Goal: Book appointment/travel/reservation

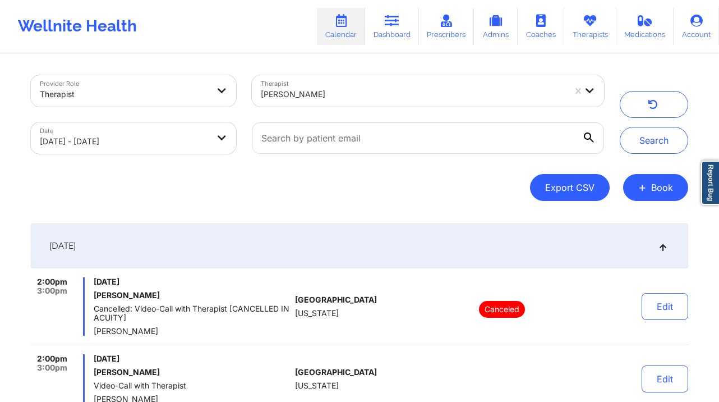
drag, startPoint x: 661, startPoint y: 180, endPoint x: 585, endPoint y: 173, distance: 76.6
click at [661, 181] on button "+ Book" at bounding box center [655, 187] width 65 height 27
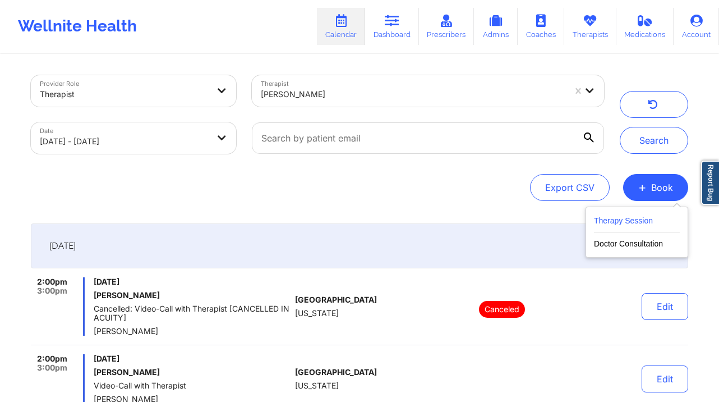
click at [599, 220] on button "Therapy Session" at bounding box center [637, 223] width 86 height 19
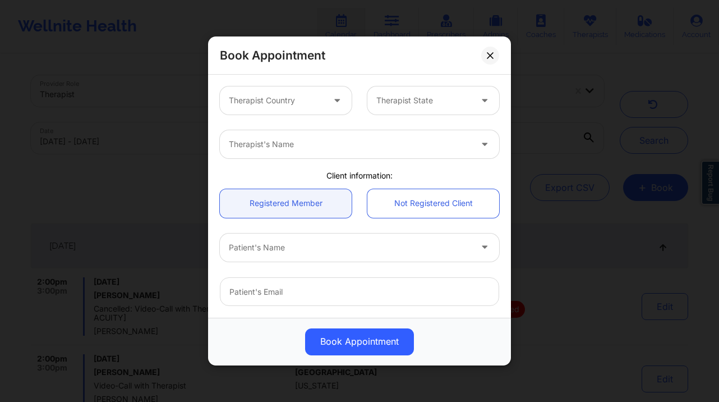
click at [317, 113] on div "Therapist Country" at bounding box center [272, 100] width 105 height 28
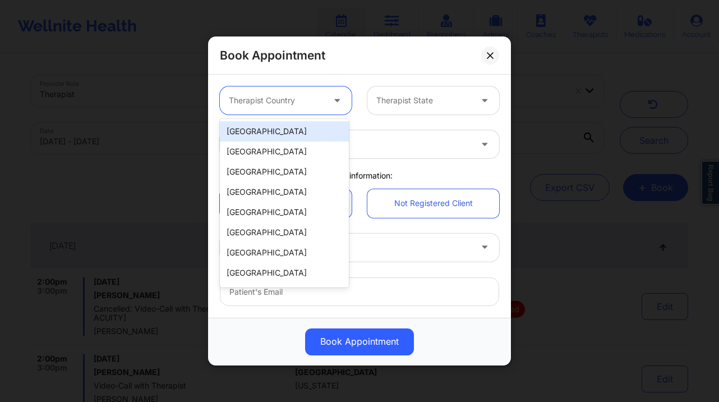
click at [298, 134] on div "[GEOGRAPHIC_DATA]" at bounding box center [284, 131] width 129 height 20
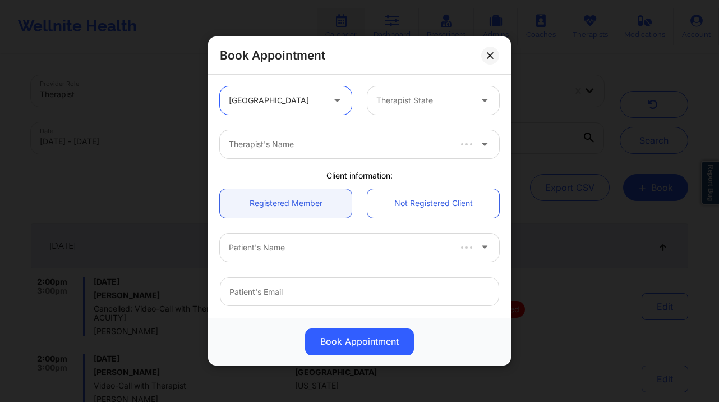
click at [462, 98] on div at bounding box center [423, 100] width 95 height 13
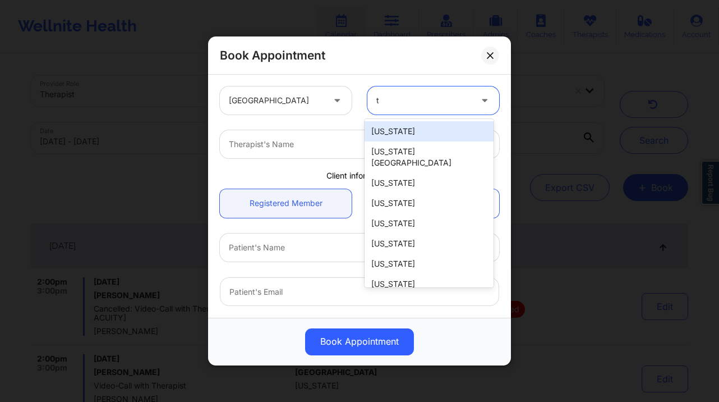
type input "te"
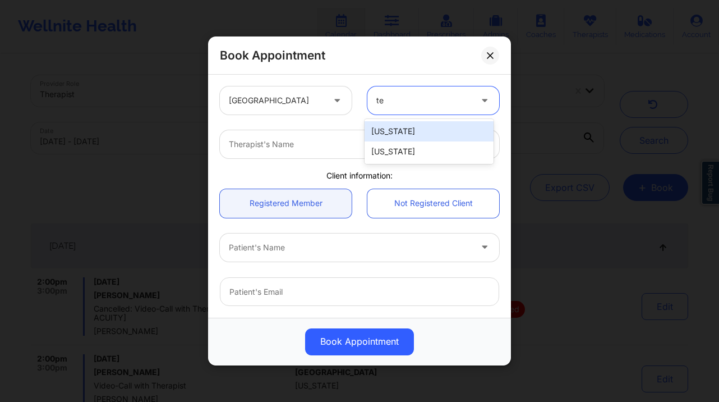
click at [438, 136] on div "[US_STATE]" at bounding box center [429, 131] width 129 height 20
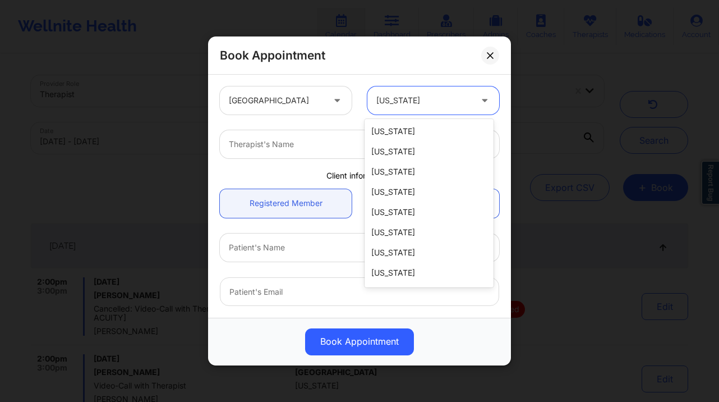
click at [425, 96] on div at bounding box center [423, 100] width 95 height 13
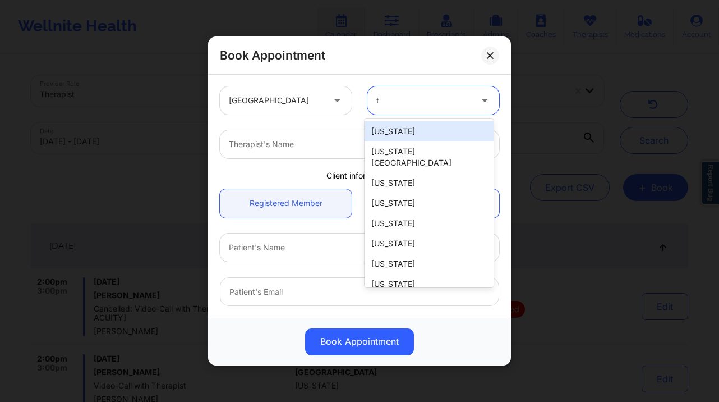
type input "te"
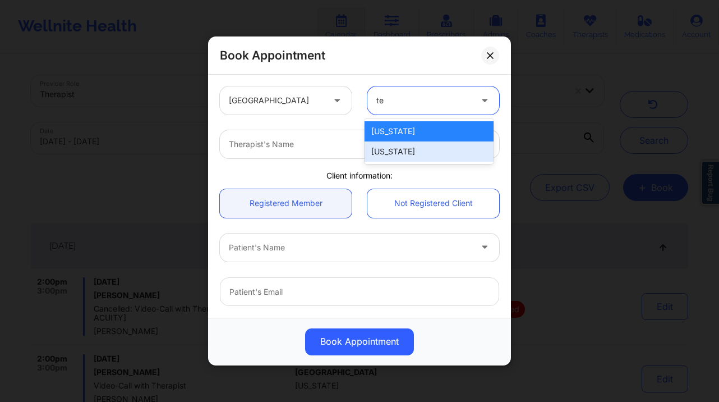
click at [401, 150] on div "[US_STATE]" at bounding box center [429, 151] width 129 height 20
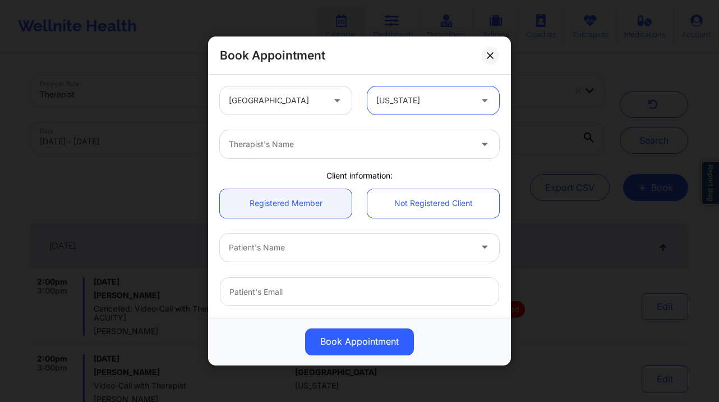
click at [333, 140] on div at bounding box center [350, 143] width 242 height 13
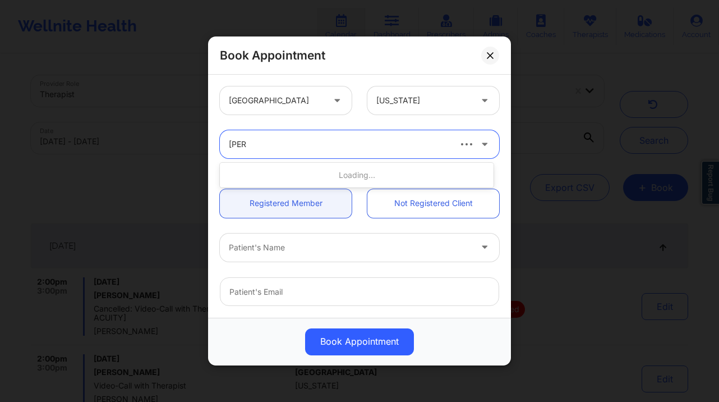
type input "[PERSON_NAME]"
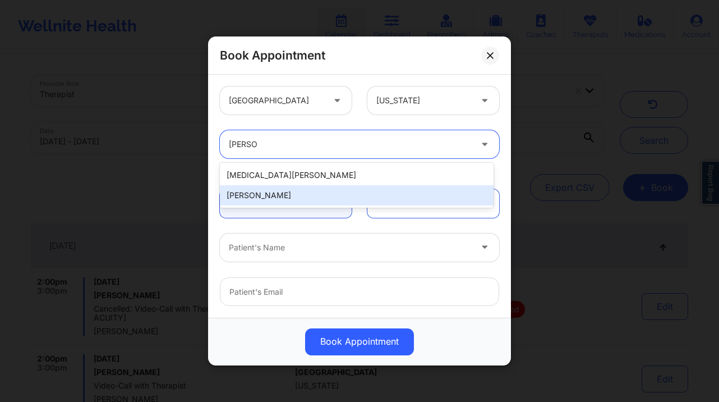
click at [305, 197] on div "[PERSON_NAME]" at bounding box center [357, 195] width 274 height 20
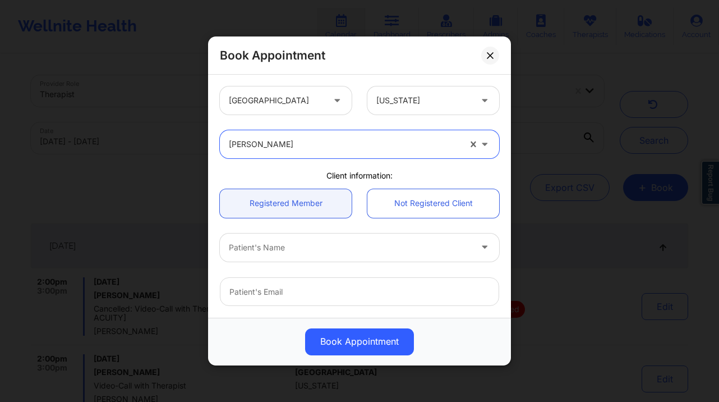
click at [288, 231] on div "Patient's Name" at bounding box center [359, 248] width 295 height 44
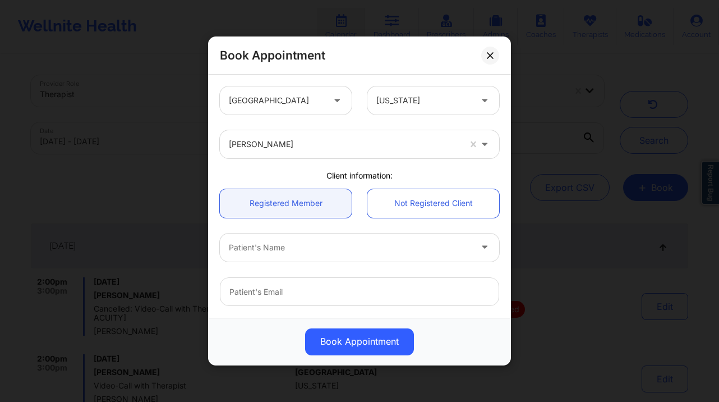
click at [288, 243] on div at bounding box center [350, 247] width 242 height 13
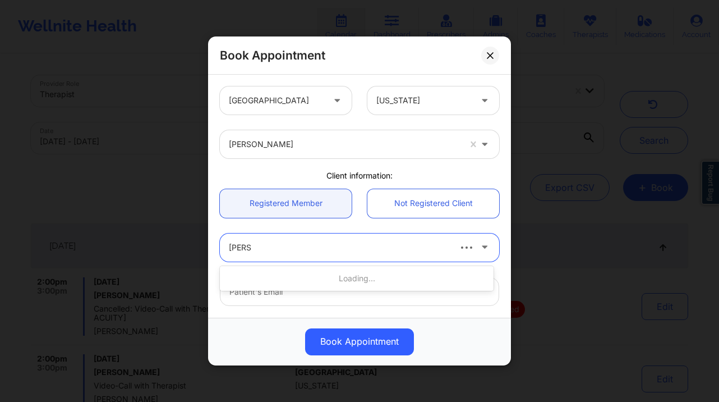
type input "meriem"
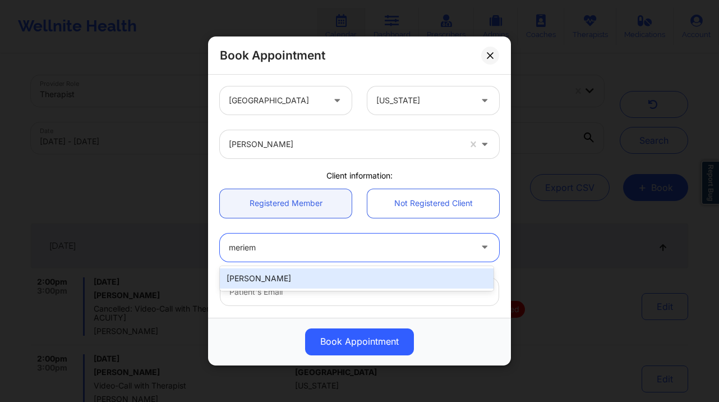
click at [275, 270] on div "[PERSON_NAME]" at bounding box center [357, 278] width 274 height 20
type input "[EMAIL_ADDRESS][DOMAIN_NAME]"
type input "[PHONE_NUMBER]"
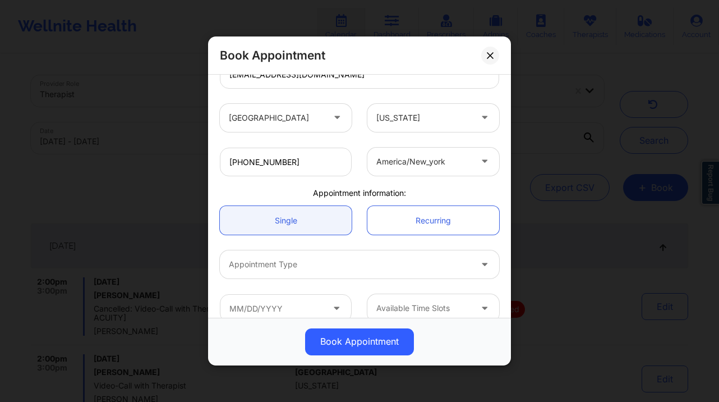
scroll to position [233, 0]
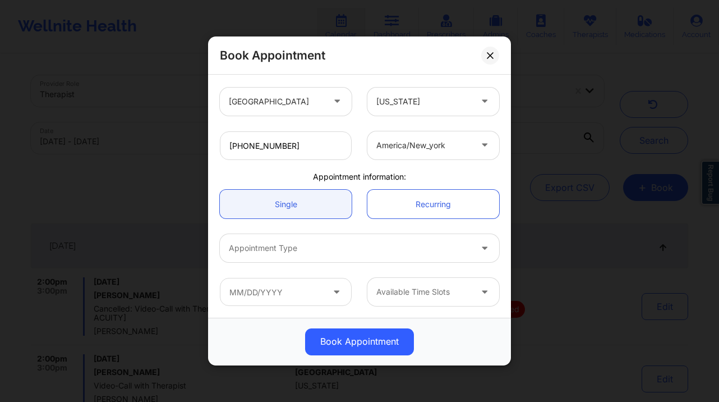
click at [308, 246] on div at bounding box center [350, 247] width 242 height 13
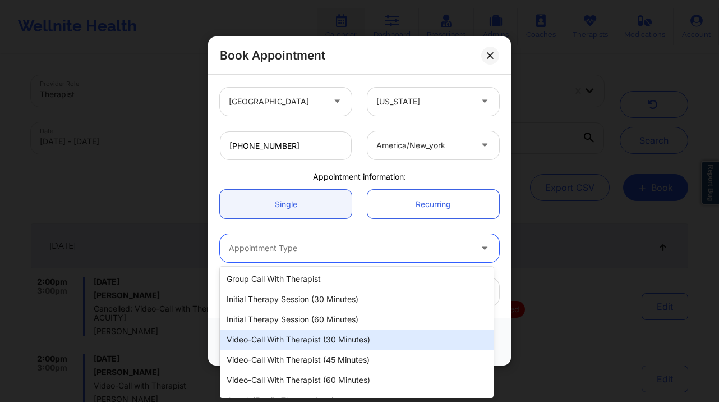
click at [367, 343] on div "Video-Call with Therapist (30 minutes)" at bounding box center [357, 339] width 274 height 20
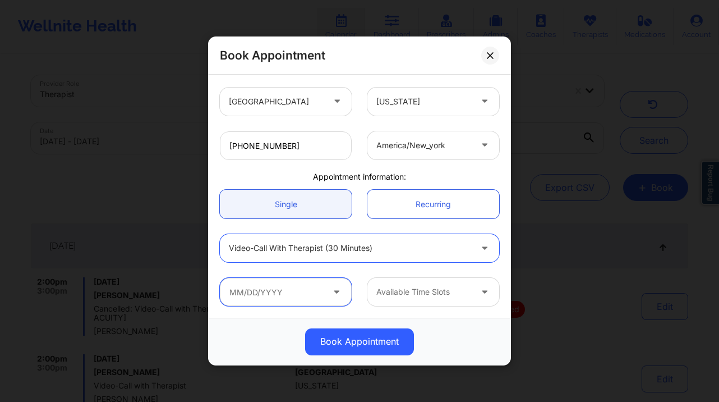
click at [282, 290] on input "text" at bounding box center [286, 292] width 132 height 28
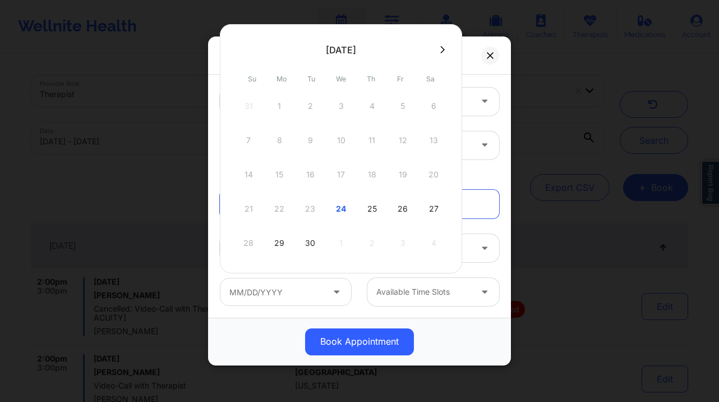
click at [443, 52] on icon at bounding box center [442, 49] width 4 height 8
click at [501, 53] on div "Book Appointment" at bounding box center [359, 55] width 303 height 38
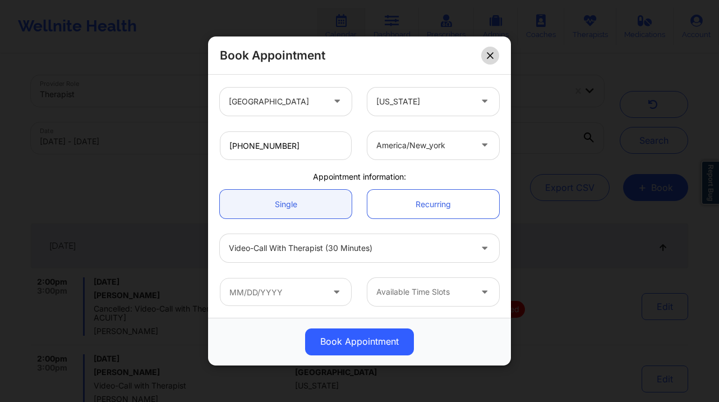
click at [494, 54] on button at bounding box center [490, 56] width 18 height 18
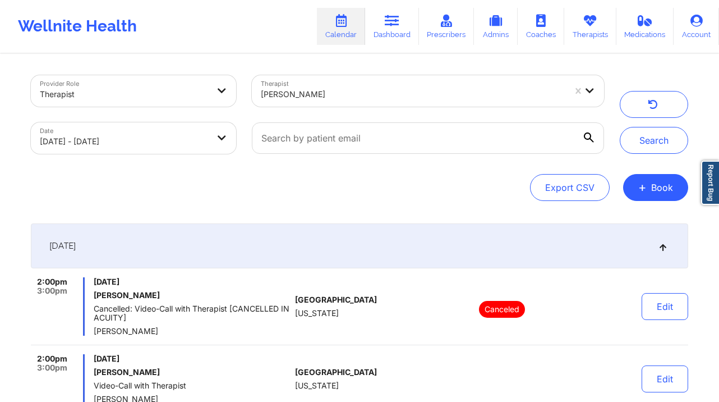
select select "2025-8"
select select "2025-9"
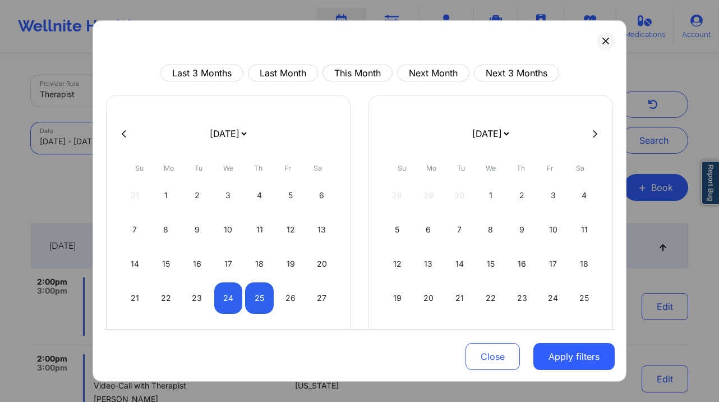
click at [159, 149] on body "Wellnite Health Calendar Dashboard Prescribers Admins Coaches Therapists Medica…" at bounding box center [359, 201] width 719 height 402
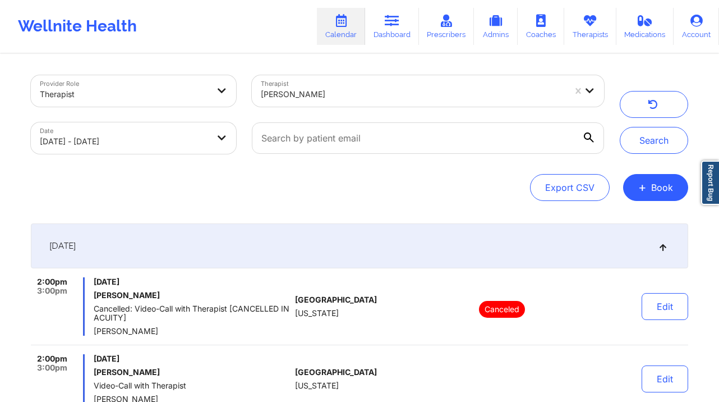
click at [552, 77] on div "[PERSON_NAME]" at bounding box center [409, 90] width 315 height 31
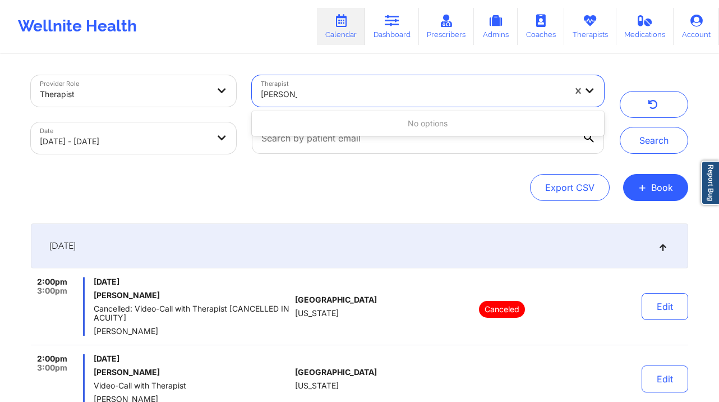
type input "[PERSON_NAME] ro"
click at [466, 92] on div at bounding box center [413, 94] width 305 height 13
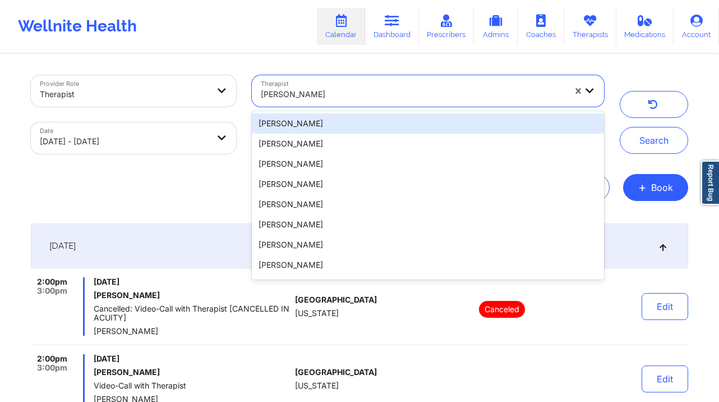
click at [466, 92] on div at bounding box center [413, 94] width 305 height 13
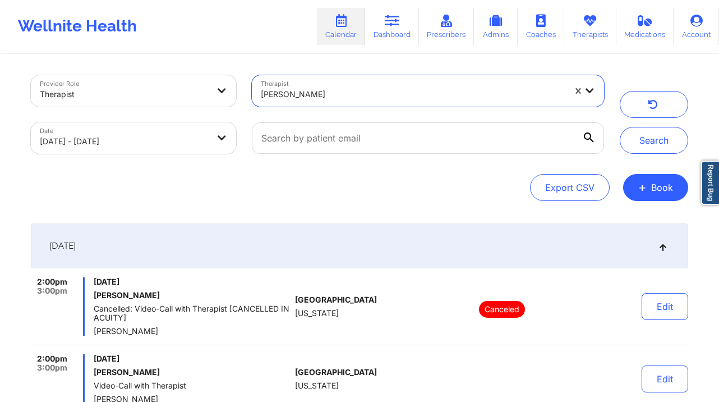
click at [466, 92] on div at bounding box center [413, 94] width 305 height 13
type input "[PERSON_NAME]"
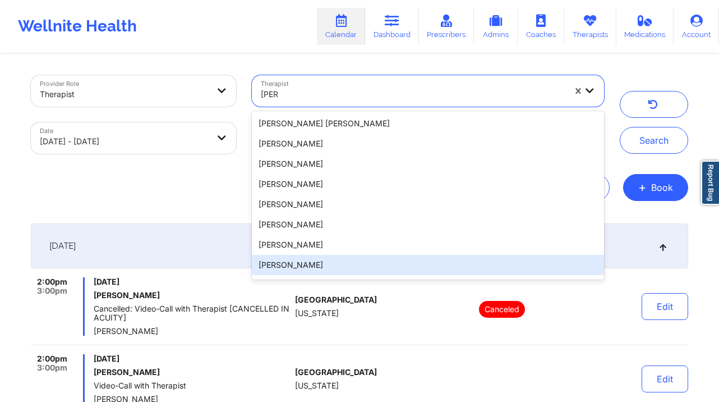
click at [353, 264] on div "[PERSON_NAME]" at bounding box center [428, 265] width 352 height 20
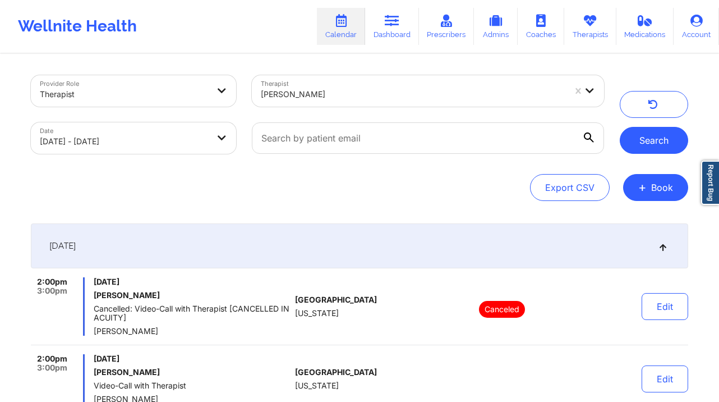
click at [631, 143] on button "Search" at bounding box center [654, 140] width 68 height 27
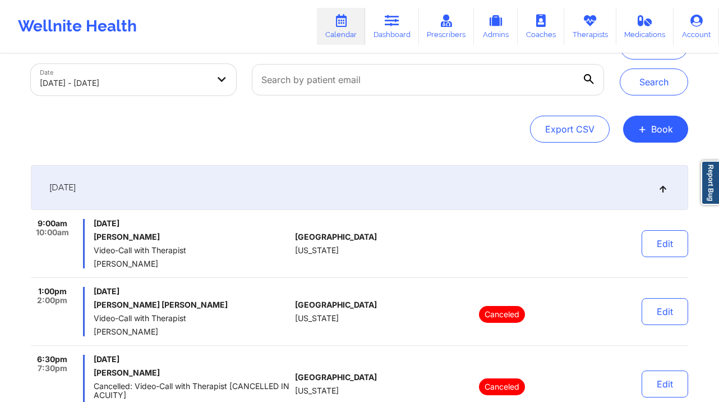
scroll to position [103, 0]
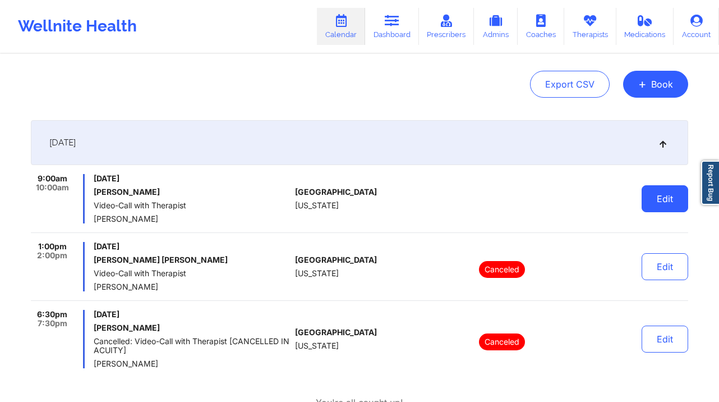
click at [686, 201] on button "Edit" at bounding box center [665, 198] width 47 height 27
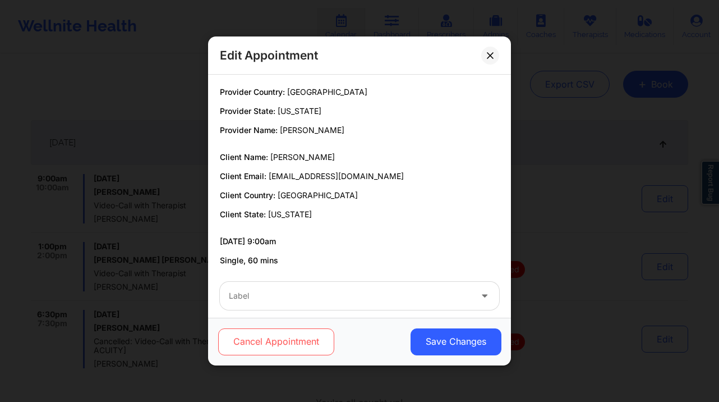
click at [282, 331] on button "Cancel Appointment" at bounding box center [276, 341] width 116 height 27
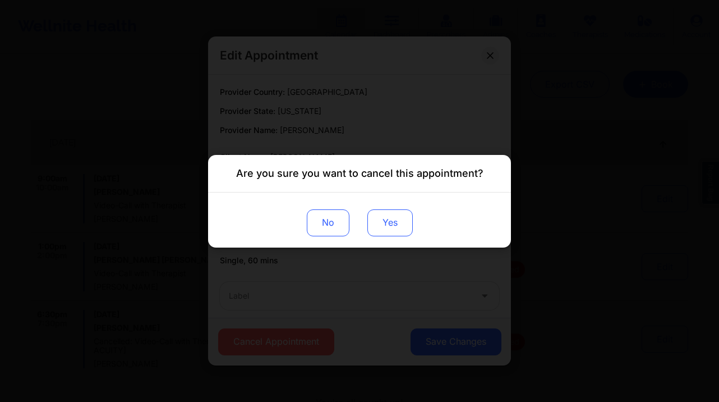
click at [399, 235] on button "Yes" at bounding box center [389, 222] width 45 height 27
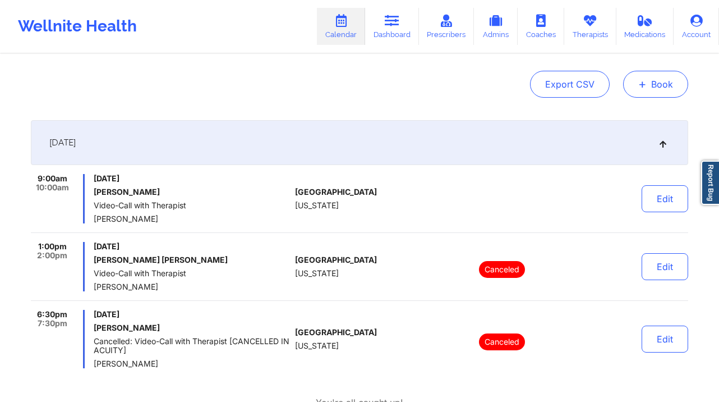
click at [663, 80] on button "+ Book" at bounding box center [655, 84] width 65 height 27
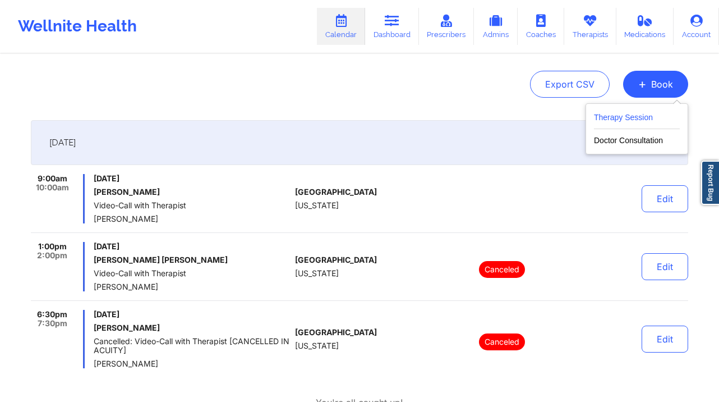
click at [627, 113] on button "Therapy Session" at bounding box center [637, 120] width 86 height 19
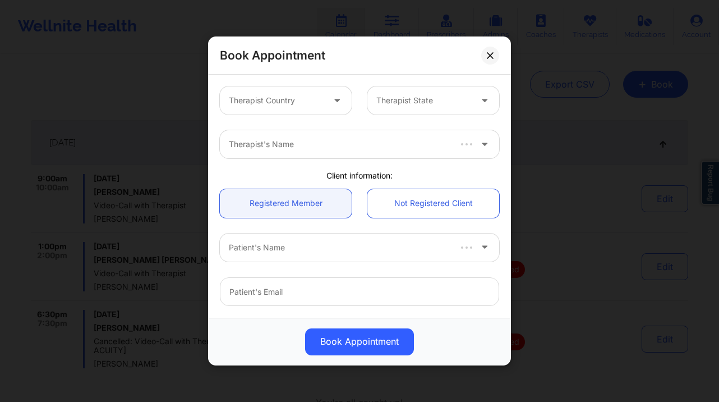
click at [300, 91] on div "Therapist Country" at bounding box center [272, 100] width 105 height 28
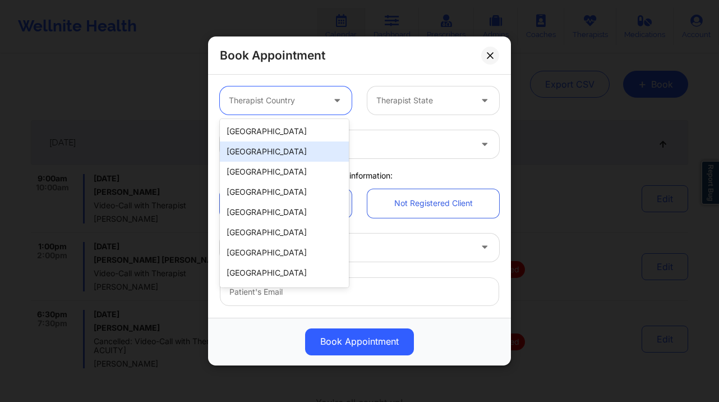
click at [292, 139] on div "[GEOGRAPHIC_DATA]" at bounding box center [284, 131] width 129 height 20
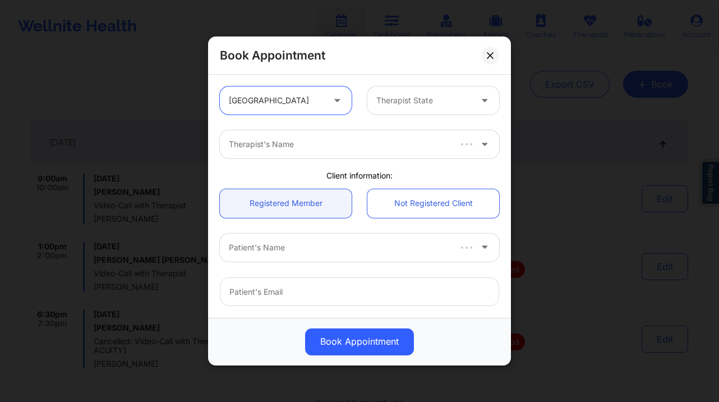
click at [423, 94] on div at bounding box center [423, 100] width 95 height 13
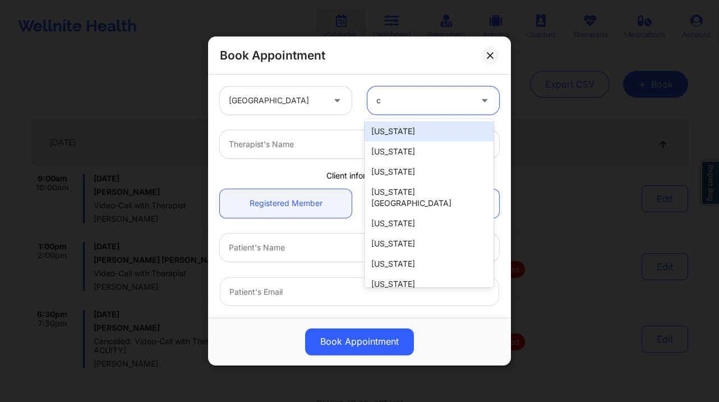
type input "ca"
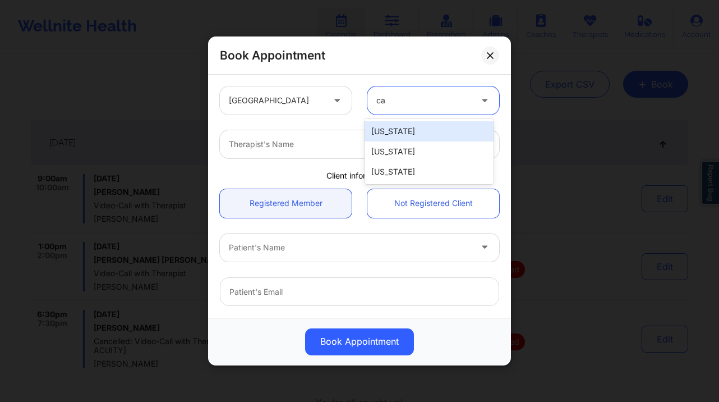
click at [419, 136] on div "[US_STATE]" at bounding box center [429, 131] width 129 height 20
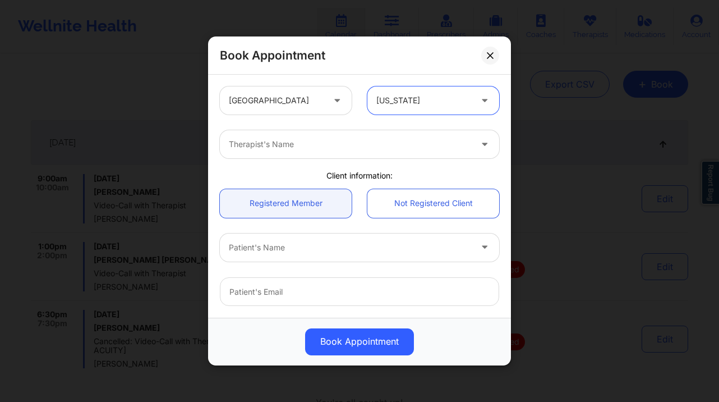
click at [299, 137] on div "Therapist's Name" at bounding box center [346, 144] width 252 height 28
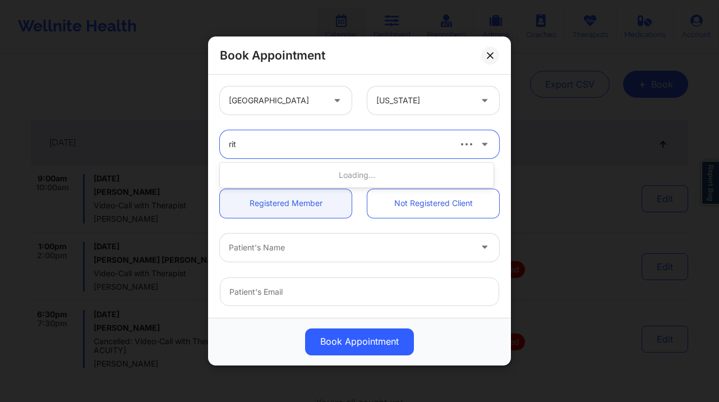
type input "rits"
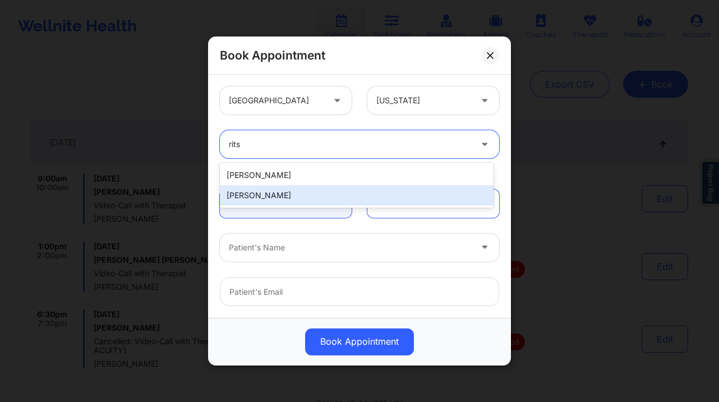
click at [283, 192] on div "[PERSON_NAME]" at bounding box center [357, 195] width 274 height 20
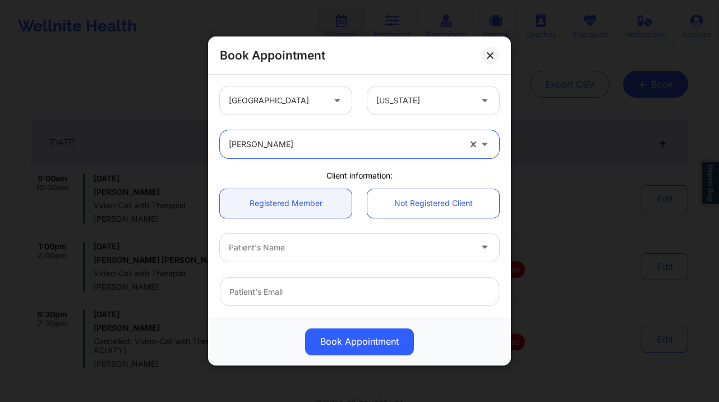
click at [341, 252] on div at bounding box center [350, 247] width 242 height 13
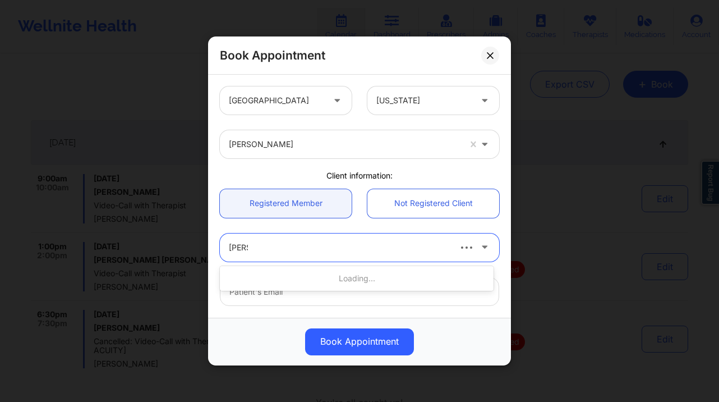
type input "nalini"
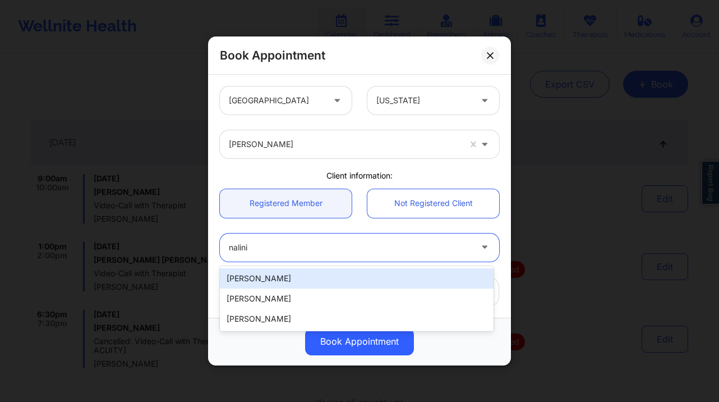
click at [334, 275] on div "[PERSON_NAME]" at bounding box center [357, 278] width 274 height 20
type input "[EMAIL_ADDRESS][DOMAIN_NAME]"
type input "[PHONE_NUMBER]"
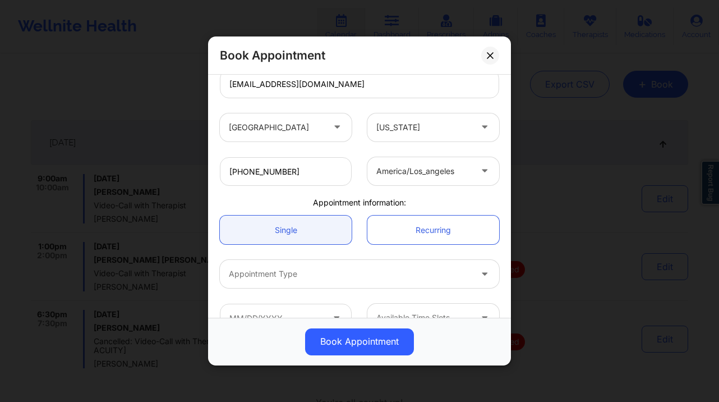
scroll to position [219, 0]
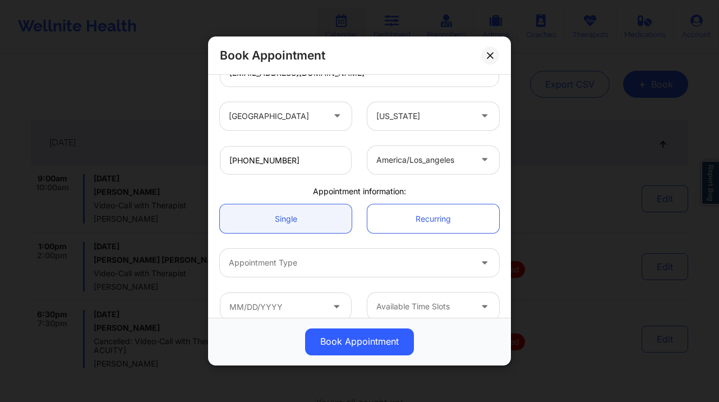
click at [327, 266] on div at bounding box center [350, 262] width 242 height 13
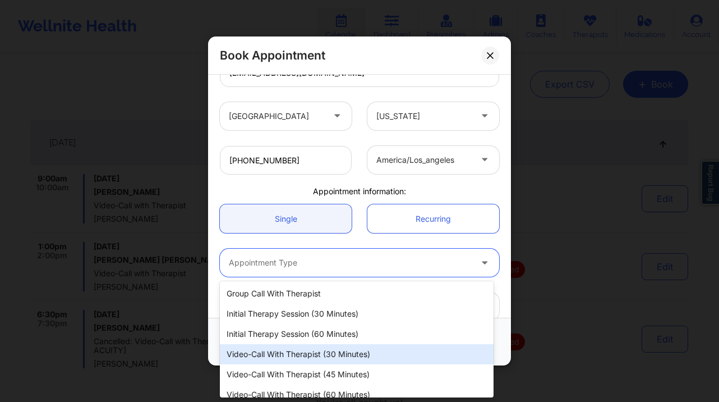
click at [337, 354] on div "Video-Call with Therapist (30 minutes)" at bounding box center [357, 354] width 274 height 20
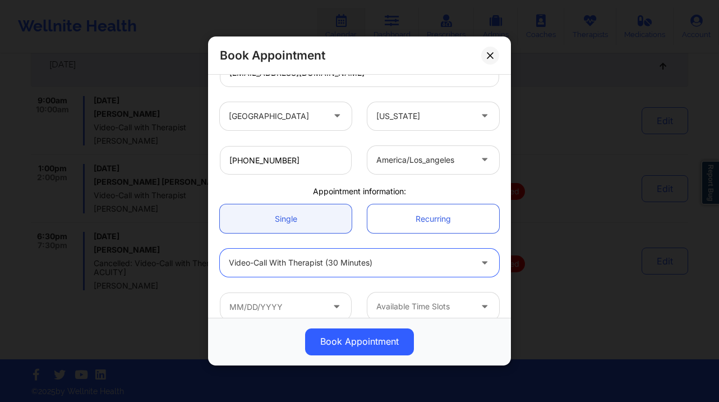
scroll to position [184, 0]
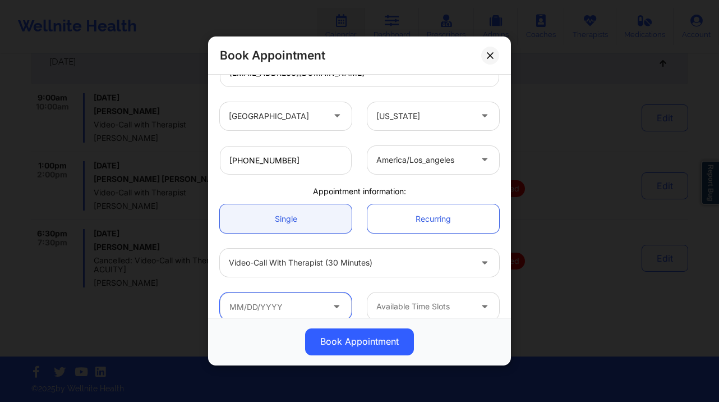
click at [309, 302] on input "text" at bounding box center [286, 306] width 132 height 28
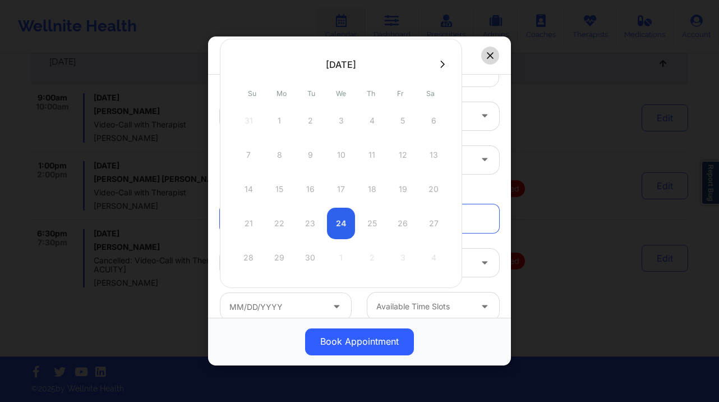
click at [495, 58] on button at bounding box center [490, 56] width 18 height 18
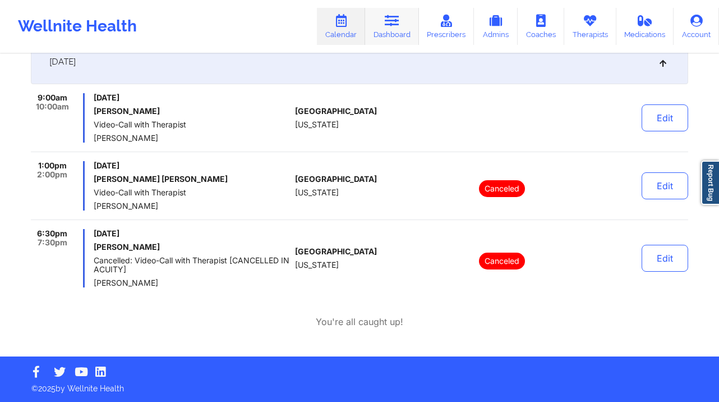
click at [388, 27] on link "Dashboard" at bounding box center [392, 26] width 54 height 37
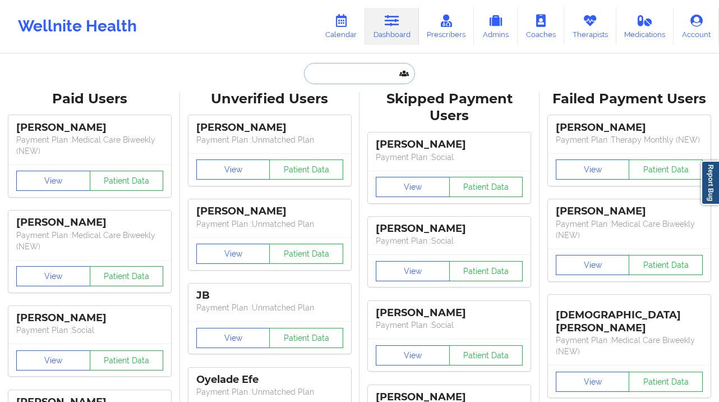
click at [357, 81] on input "text" at bounding box center [359, 73] width 111 height 21
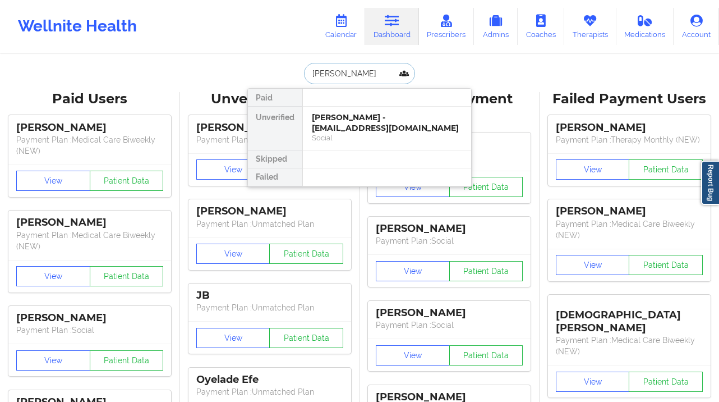
type input "[PERSON_NAME]"
click at [424, 136] on div "Digital Practice Member (In-Network)" at bounding box center [387, 138] width 150 height 10
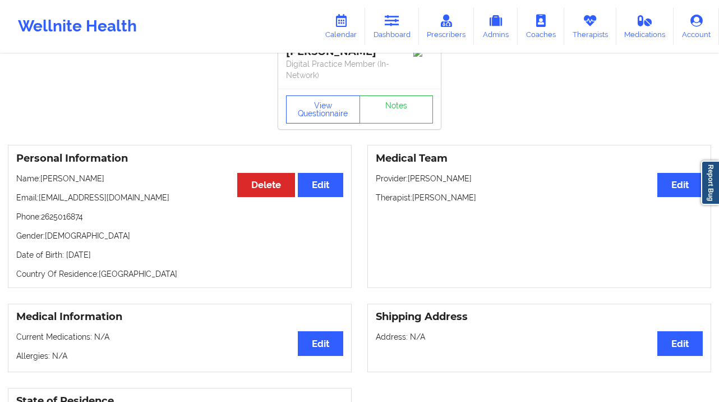
scroll to position [21, 0]
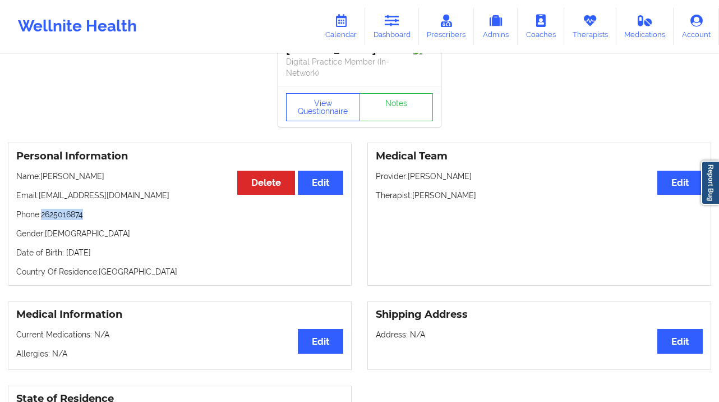
drag, startPoint x: 100, startPoint y: 215, endPoint x: 43, endPoint y: 217, distance: 57.2
click at [43, 217] on p "Phone: [PHONE_NUMBER]" at bounding box center [179, 214] width 327 height 11
copy p "2625016874"
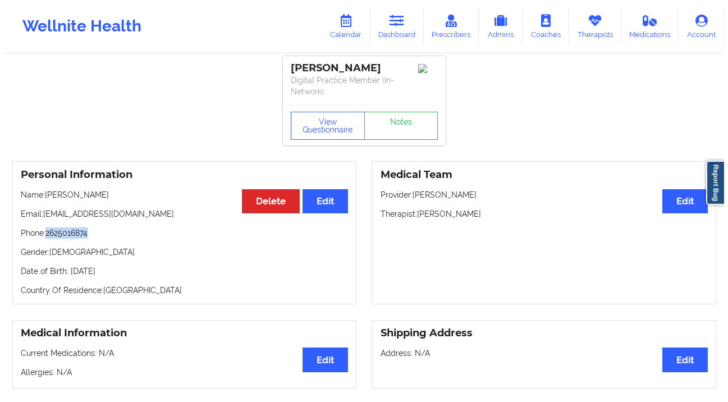
scroll to position [0, 0]
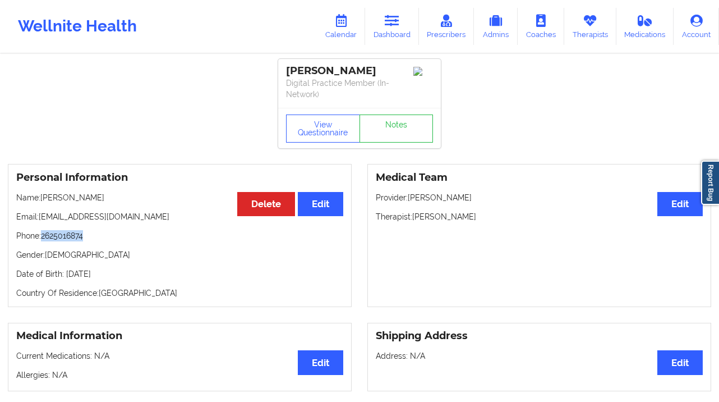
drag, startPoint x: 368, startPoint y: 77, endPoint x: 281, endPoint y: 70, distance: 87.8
click at [281, 70] on div "[PERSON_NAME] Digital Practice Member (In-Network)" at bounding box center [359, 83] width 163 height 49
copy div "[PERSON_NAME]"
click at [365, 23] on link "Calendar" at bounding box center [341, 26] width 48 height 37
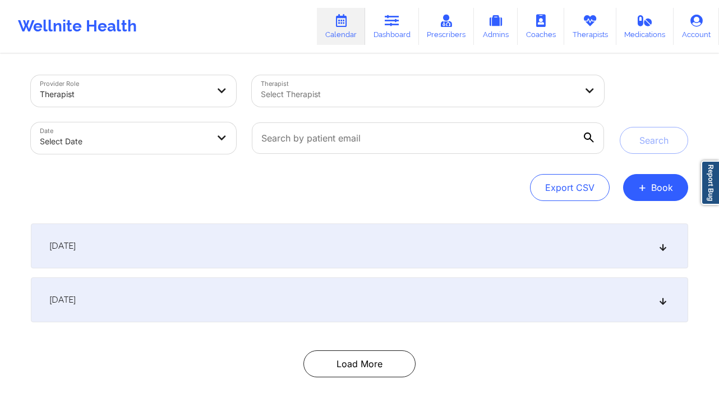
click at [359, 96] on div at bounding box center [419, 94] width 316 height 13
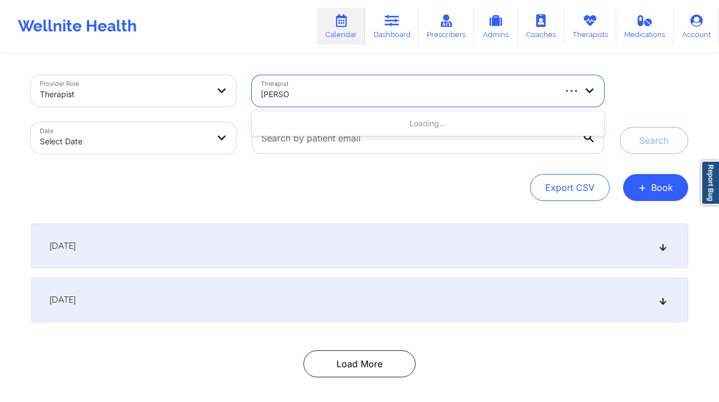
type input "[PERSON_NAME] [PERSON_NAME]"
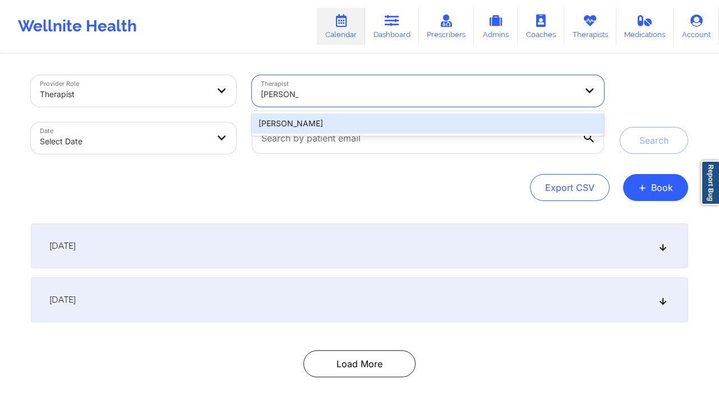
drag, startPoint x: 337, startPoint y: 125, endPoint x: 330, endPoint y: 125, distance: 6.8
click at [338, 125] on div "[PERSON_NAME]" at bounding box center [428, 123] width 352 height 20
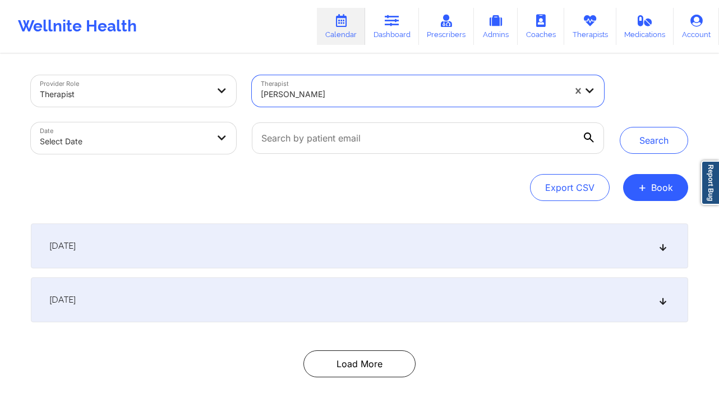
select select "2025-8"
select select "2025-9"
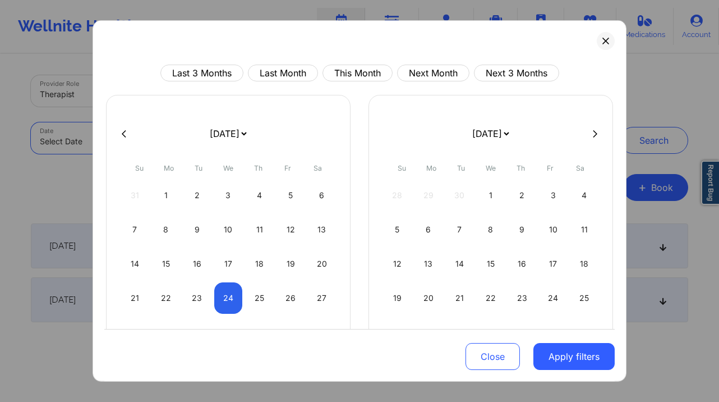
click at [178, 129] on body "Wellnite Health Calendar Dashboard Prescribers Admins Coaches Therapists Medica…" at bounding box center [359, 201] width 719 height 402
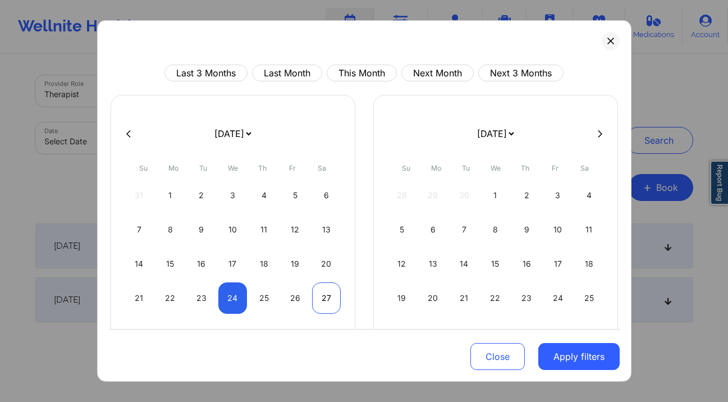
click at [330, 292] on div "27" at bounding box center [326, 297] width 29 height 31
select select "2025-8"
select select "2025-9"
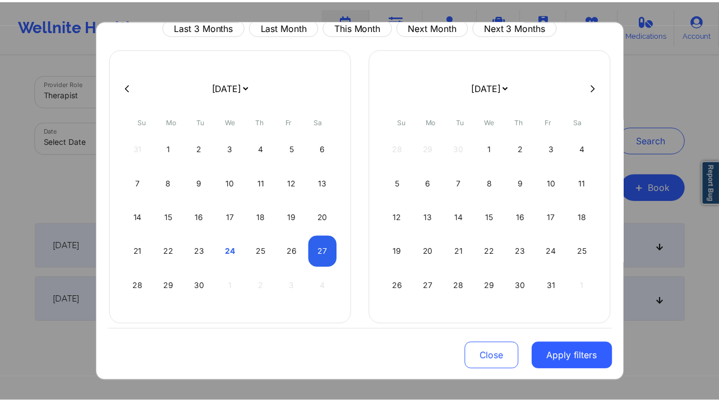
scroll to position [55, 0]
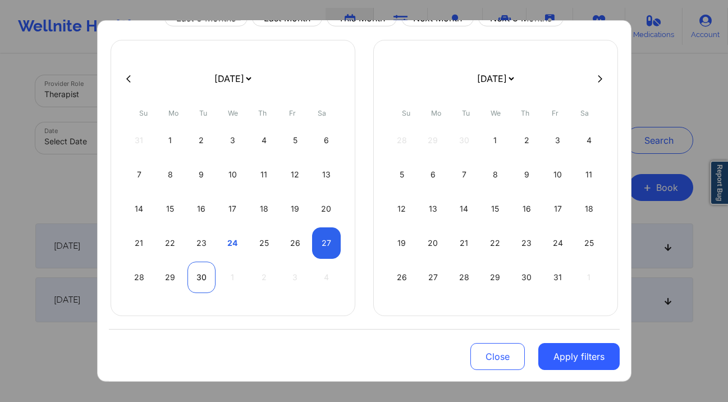
select select "2025-8"
select select "2025-9"
click at [200, 274] on div "30" at bounding box center [201, 276] width 29 height 31
select select "2025-8"
select select "2025-9"
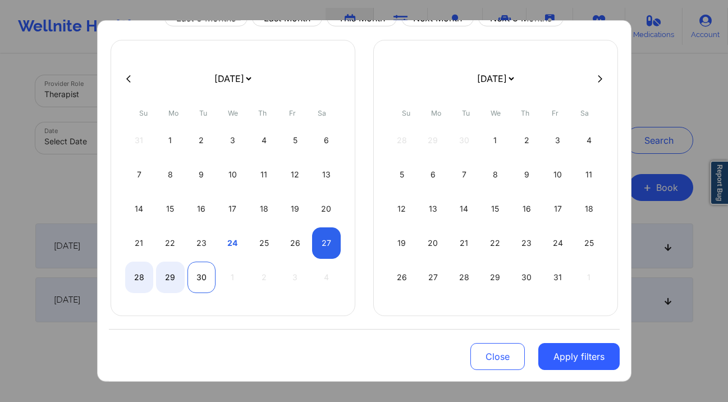
click at [193, 278] on div "30" at bounding box center [201, 276] width 29 height 31
select select "2025-8"
select select "2025-9"
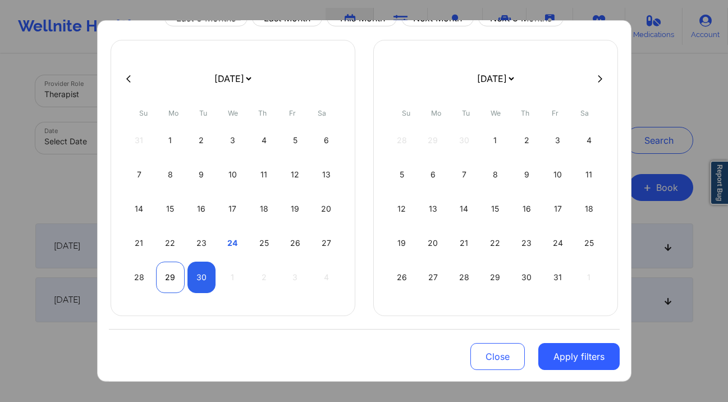
select select "2025-8"
select select "2025-9"
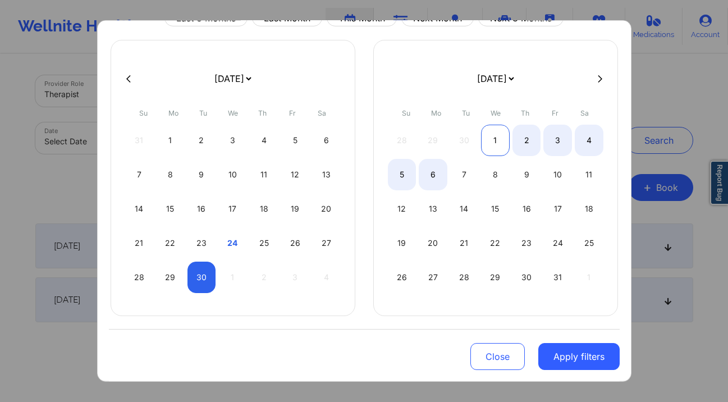
select select "2025-8"
select select "2025-9"
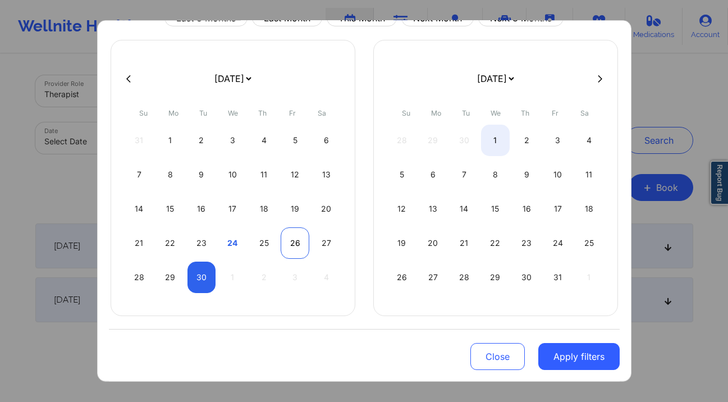
select select "2025-8"
select select "2025-9"
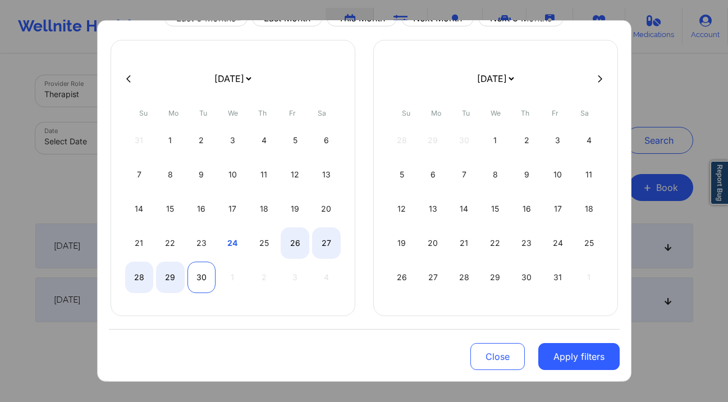
select select "2025-8"
select select "2025-9"
click at [203, 274] on div "30" at bounding box center [201, 276] width 29 height 31
select select "2025-8"
select select "2025-9"
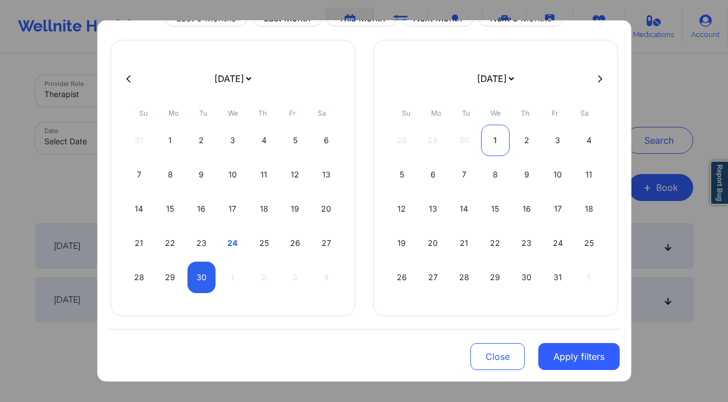
click at [501, 138] on div "1" at bounding box center [495, 140] width 29 height 31
select select "2025-9"
select select "2025-10"
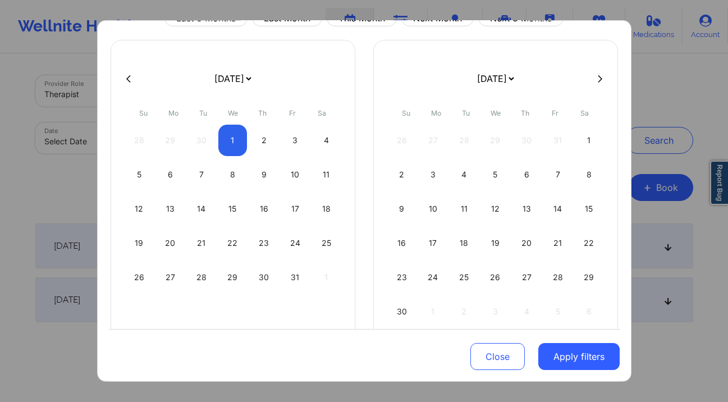
click at [530, 142] on div "26 27 28 29 30 31 1" at bounding box center [495, 140] width 215 height 31
click at [281, 139] on div "3" at bounding box center [295, 140] width 29 height 31
select select "2025-9"
select select "2025-10"
click at [259, 145] on div "2" at bounding box center [264, 140] width 29 height 31
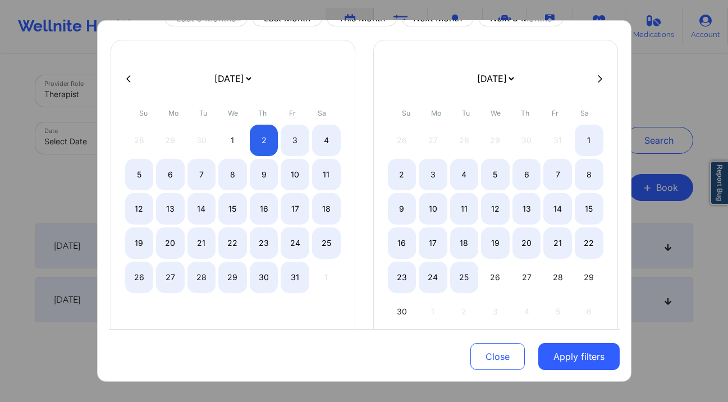
select select "2025-9"
select select "2025-10"
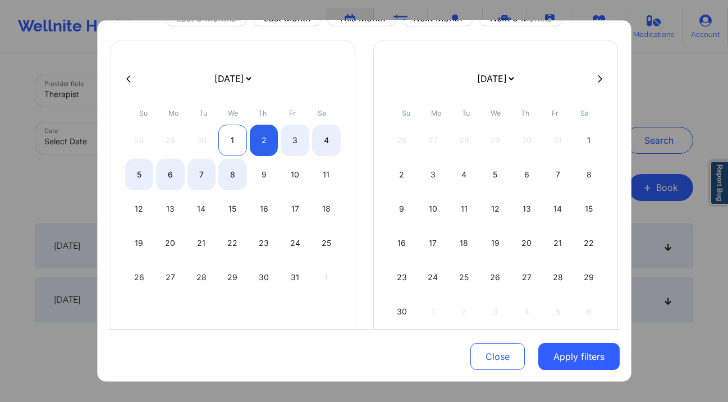
select select "2025-9"
select select "2025-10"
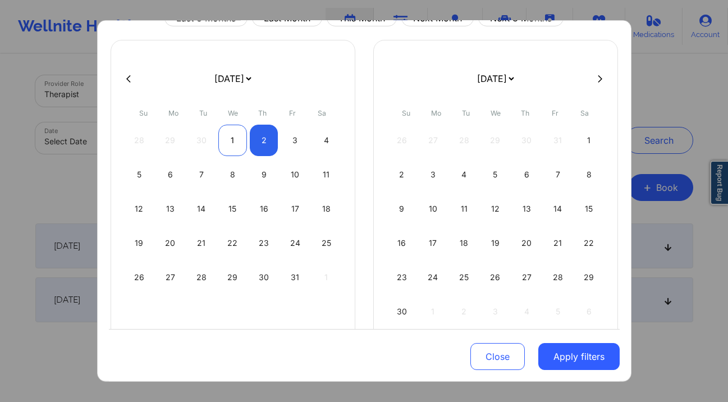
click at [227, 142] on div "1" at bounding box center [232, 140] width 29 height 31
select select "2025-9"
select select "2025-10"
click at [268, 150] on div "2" at bounding box center [264, 140] width 29 height 31
select select "2025-9"
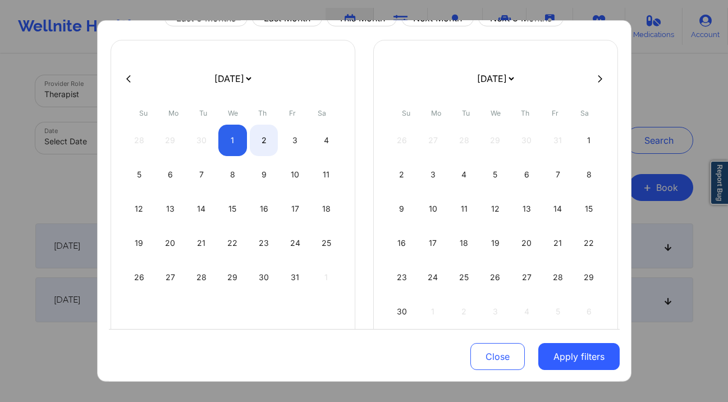
select select "2025-10"
click at [578, 350] on button "Apply filters" at bounding box center [578, 356] width 81 height 27
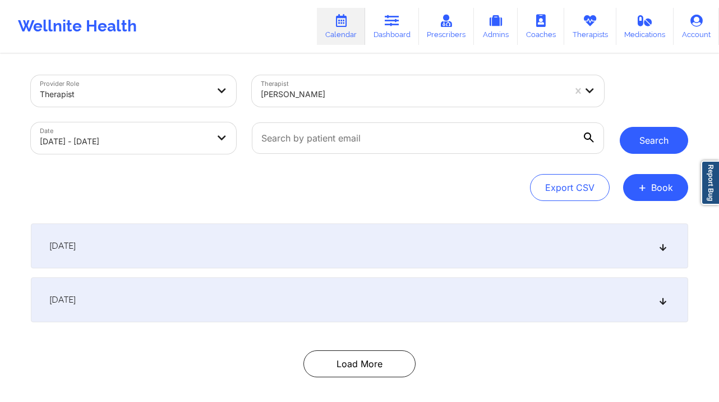
click at [687, 139] on button "Search" at bounding box center [654, 140] width 68 height 27
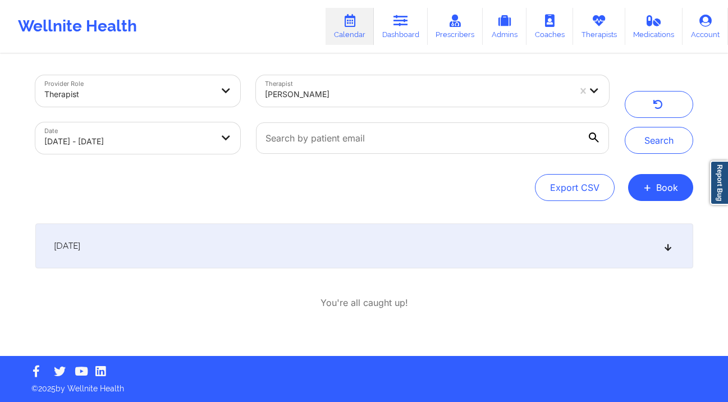
click at [380, 247] on div "[DATE]" at bounding box center [364, 245] width 658 height 45
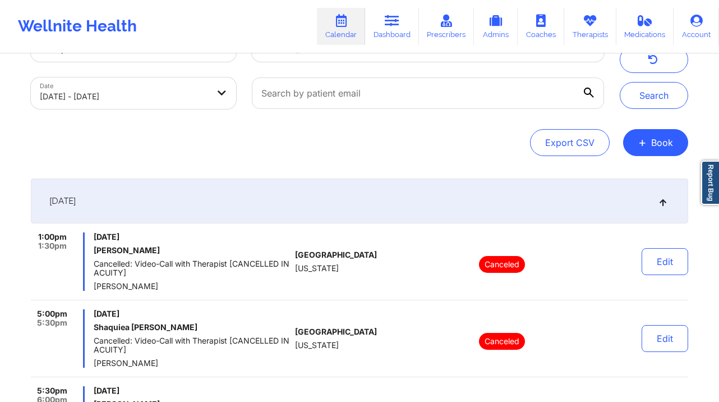
scroll to position [0, 0]
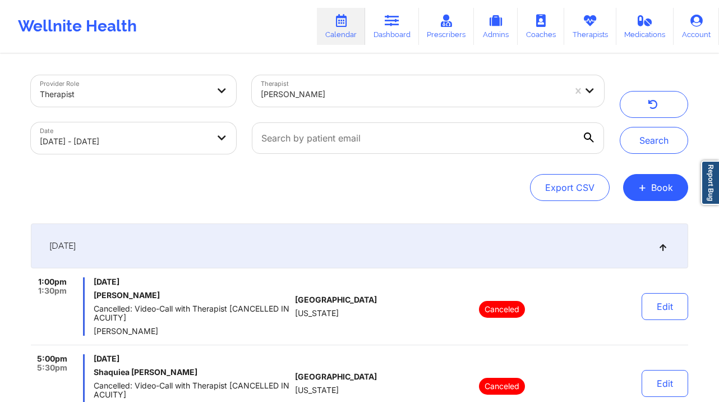
click at [167, 169] on div "Provider Role Therapist Therapist [PERSON_NAME] Date [DATE] - [DATE] Search Exp…" at bounding box center [360, 138] width 658 height 126
click at [175, 153] on body "Wellnite Health Calendar Dashboard Prescribers Admins Coaches Therapists Medica…" at bounding box center [359, 201] width 719 height 402
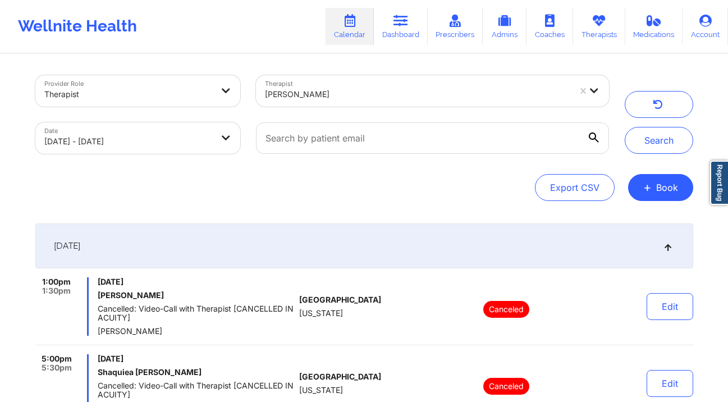
select select "2025-9"
select select "2025-10"
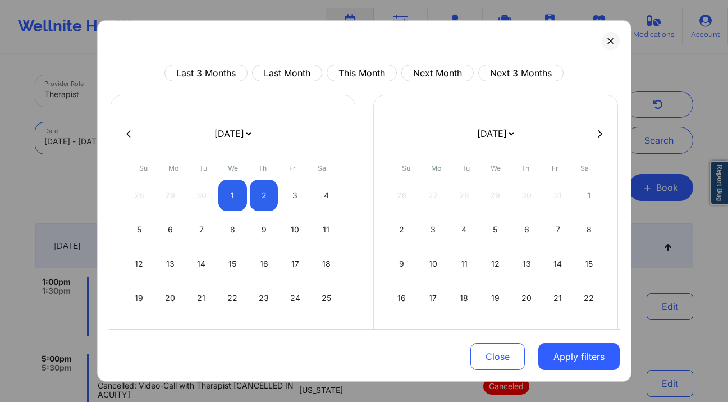
click at [132, 133] on button at bounding box center [128, 133] width 11 height 10
select select "2025-8"
select select "2025-9"
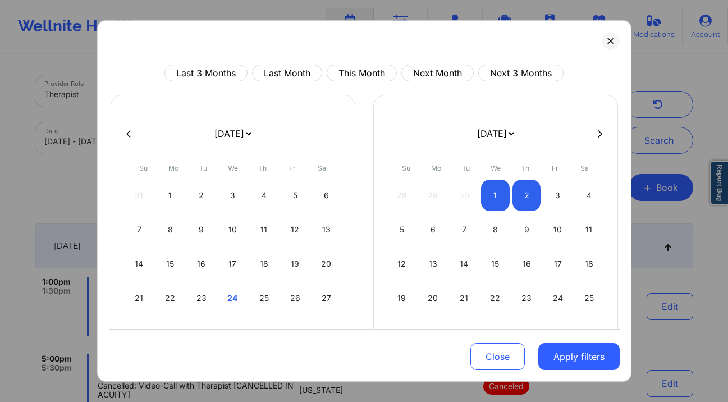
click at [296, 265] on div "19" at bounding box center [295, 263] width 29 height 31
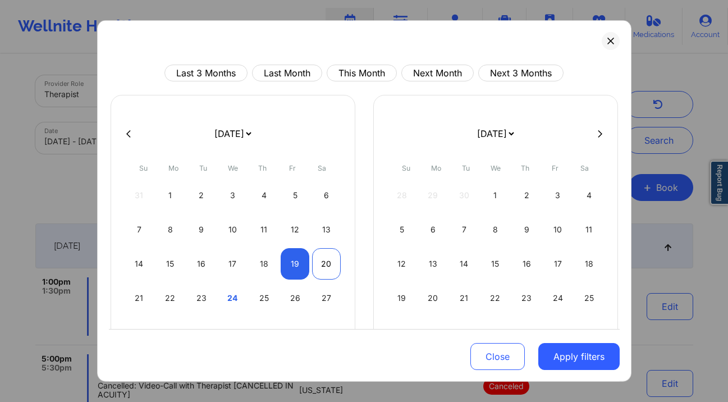
select select "2025-8"
select select "2025-9"
select select "2025-8"
select select "2025-9"
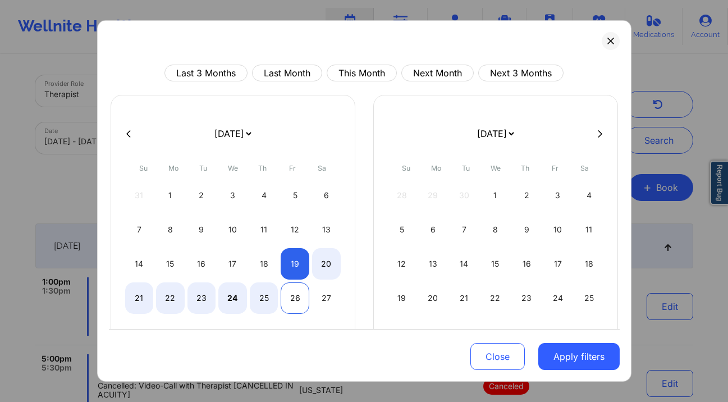
drag, startPoint x: 291, startPoint y: 300, endPoint x: 301, endPoint y: 306, distance: 12.6
click at [291, 300] on div "26" at bounding box center [295, 297] width 29 height 31
select select "2025-8"
select select "2025-9"
click at [292, 256] on div "19" at bounding box center [295, 263] width 29 height 31
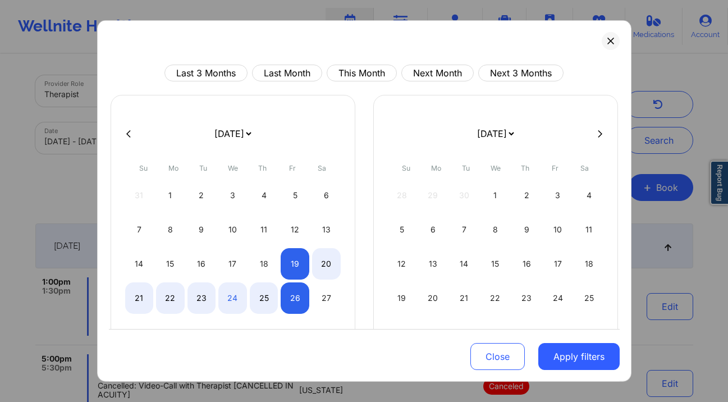
select select "2025-8"
select select "2025-9"
select select "2025-8"
select select "2025-9"
click at [306, 279] on div "31 1 2 3 4 5 6 7 8 9 10 11 12 13 14 15 16 17 18 19 20 21 22 23 24 25 26 27 28 2…" at bounding box center [232, 264] width 215 height 168
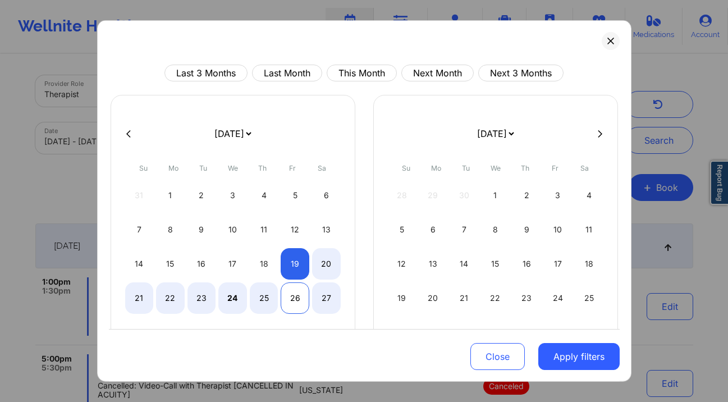
select select "2025-8"
select select "2025-9"
click at [288, 304] on div "26" at bounding box center [295, 297] width 29 height 31
select select "2025-8"
select select "2025-9"
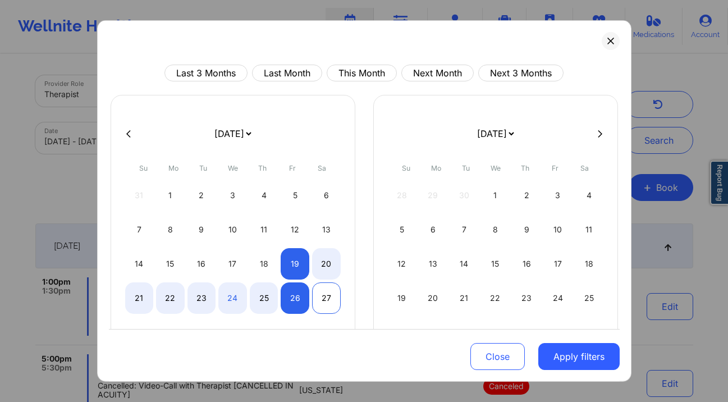
click at [315, 305] on div "27" at bounding box center [326, 297] width 29 height 31
select select "2025-8"
select select "2025-9"
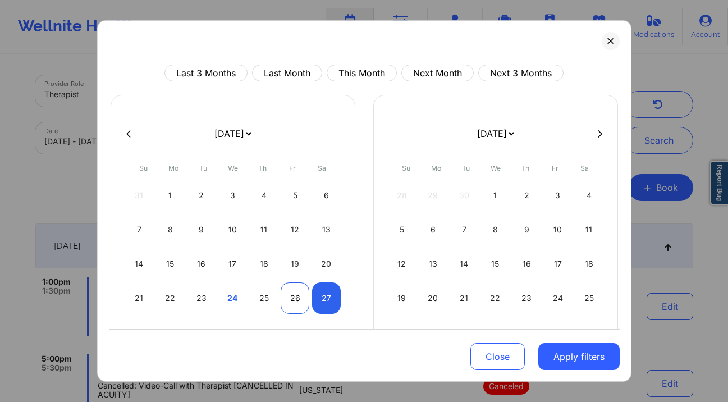
select select "2025-8"
select select "2025-9"
click at [290, 292] on div "26" at bounding box center [295, 297] width 29 height 31
select select "2025-8"
select select "2025-9"
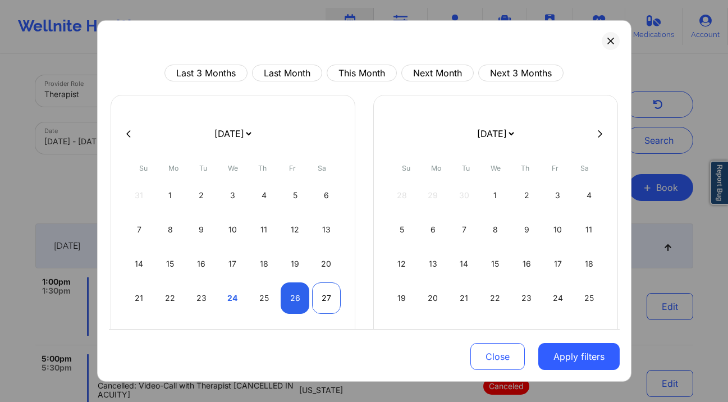
click at [319, 305] on div "27" at bounding box center [326, 297] width 29 height 31
select select "2025-8"
select select "2025-9"
click at [563, 356] on button "Apply filters" at bounding box center [578, 356] width 81 height 27
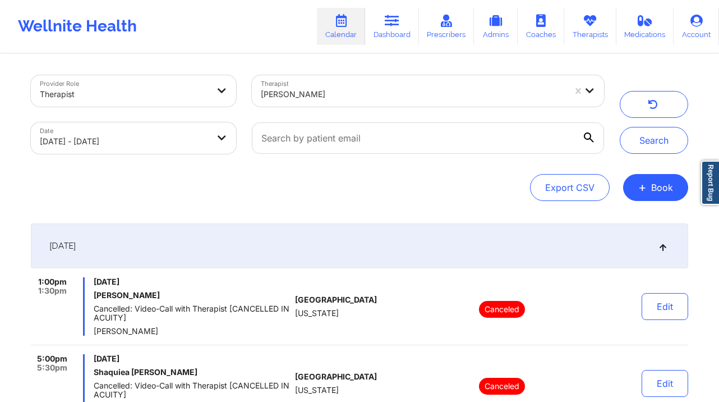
click at [456, 86] on div "[PERSON_NAME]" at bounding box center [413, 94] width 305 height 25
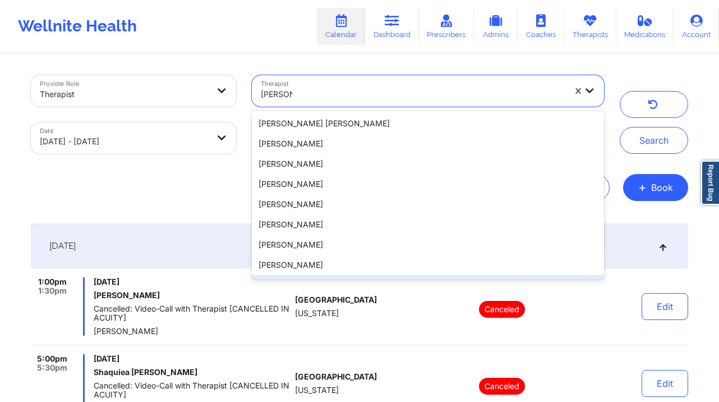
type input "[PERSON_NAME]"
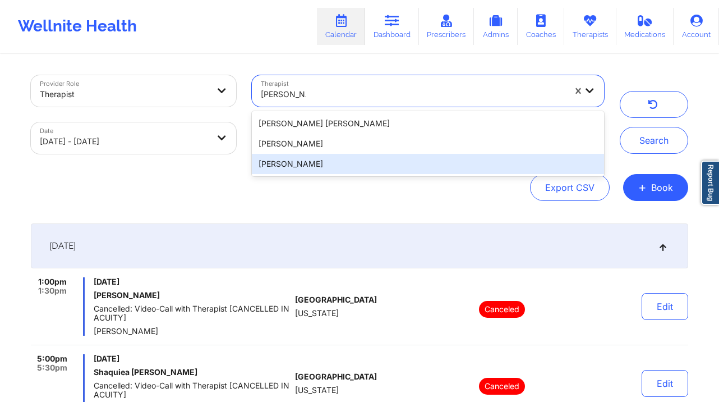
click at [360, 158] on div "[PERSON_NAME]" at bounding box center [428, 164] width 352 height 20
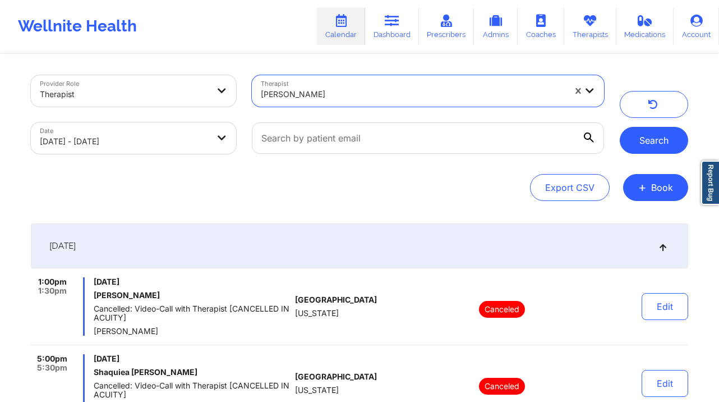
click at [637, 151] on button "Search" at bounding box center [654, 140] width 68 height 27
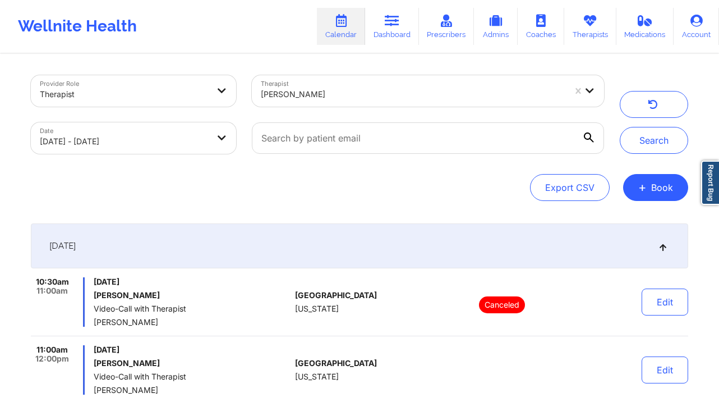
scroll to position [107, 0]
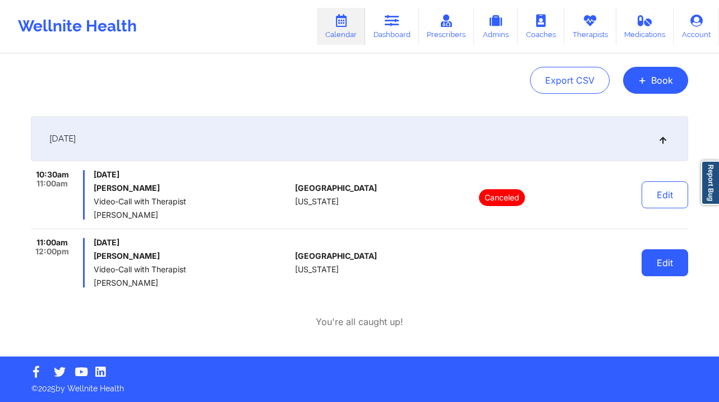
click at [670, 275] on button "Edit" at bounding box center [665, 262] width 47 height 27
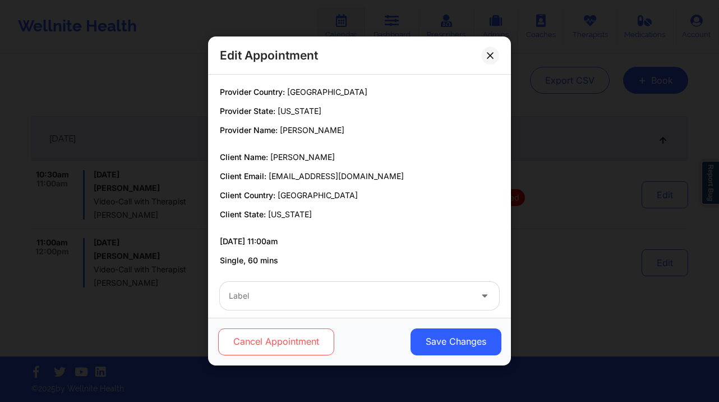
click at [304, 341] on button "Cancel Appointment" at bounding box center [276, 341] width 116 height 27
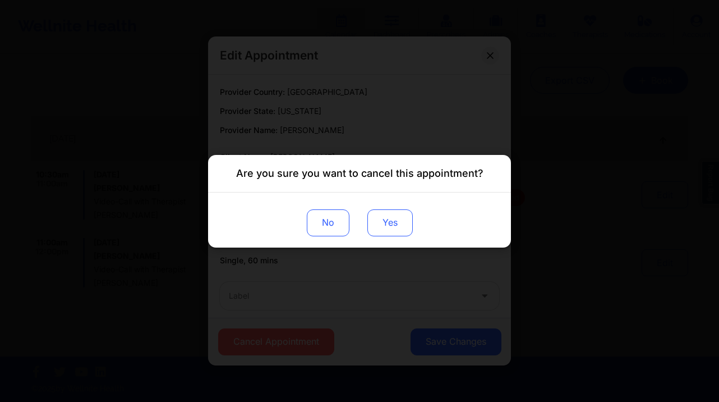
click at [402, 225] on button "Yes" at bounding box center [389, 222] width 45 height 27
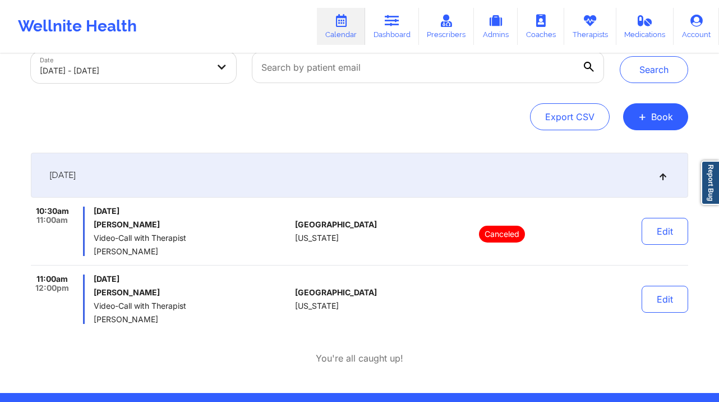
scroll to position [73, 0]
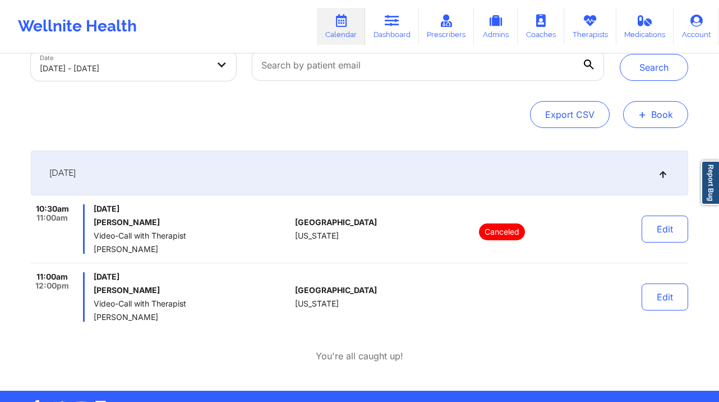
click at [674, 115] on button "+ Book" at bounding box center [655, 114] width 65 height 27
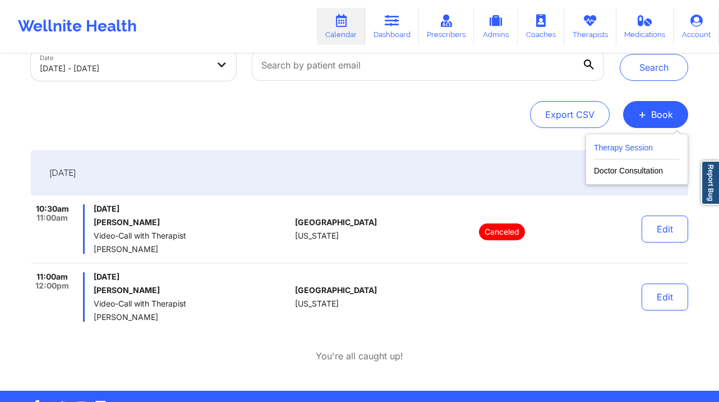
click at [646, 149] on button "Therapy Session" at bounding box center [637, 150] width 86 height 19
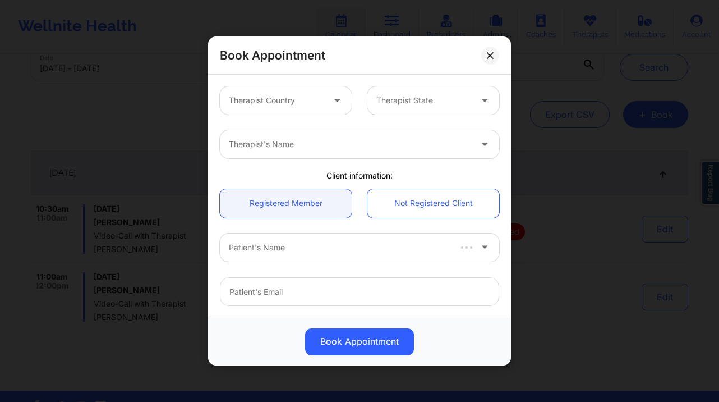
click at [319, 105] on div at bounding box center [276, 100] width 95 height 13
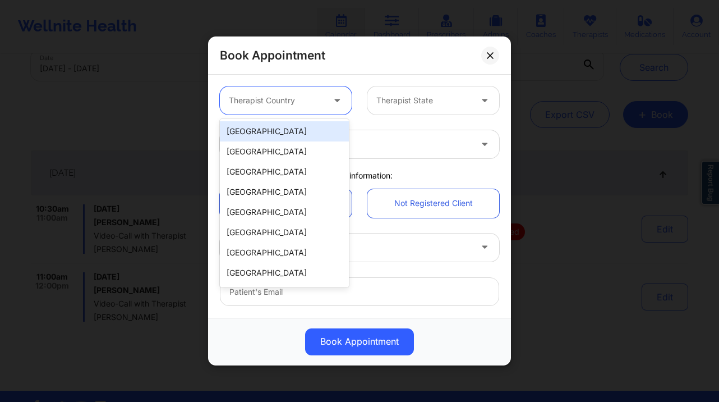
click at [310, 129] on div "[GEOGRAPHIC_DATA]" at bounding box center [284, 131] width 129 height 20
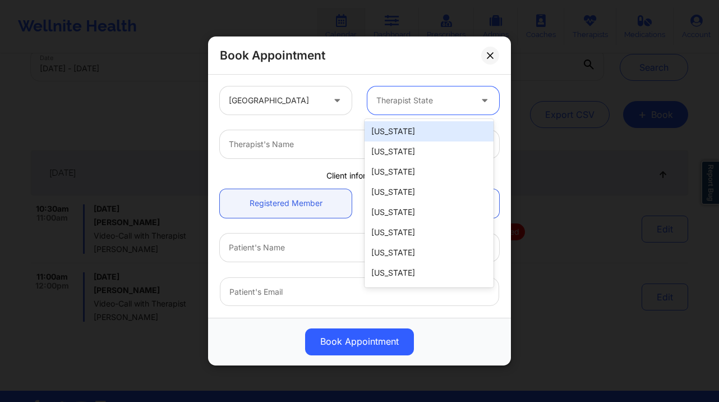
click at [398, 95] on div at bounding box center [423, 100] width 95 height 13
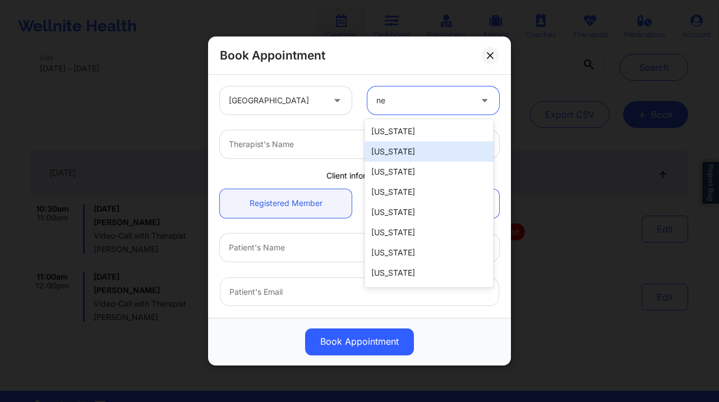
type input "new"
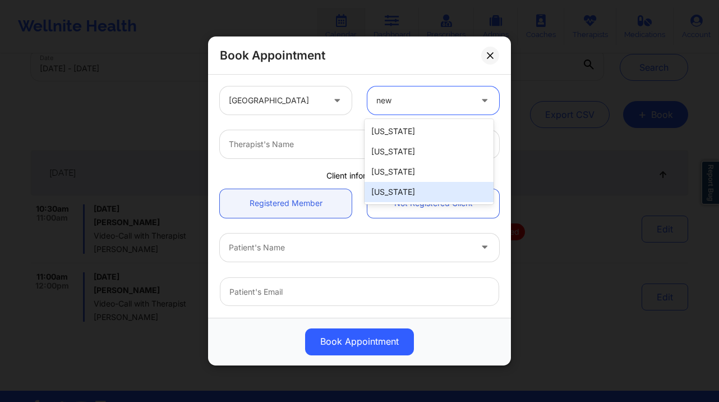
click at [421, 190] on div "[US_STATE]" at bounding box center [429, 192] width 129 height 20
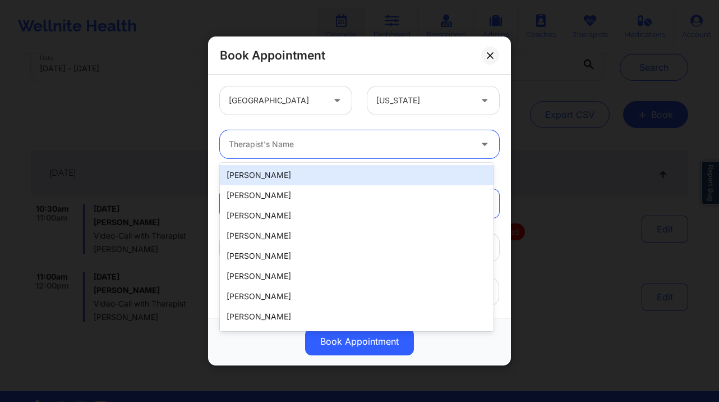
click at [316, 151] on div "Therapist's Name" at bounding box center [346, 144] width 252 height 28
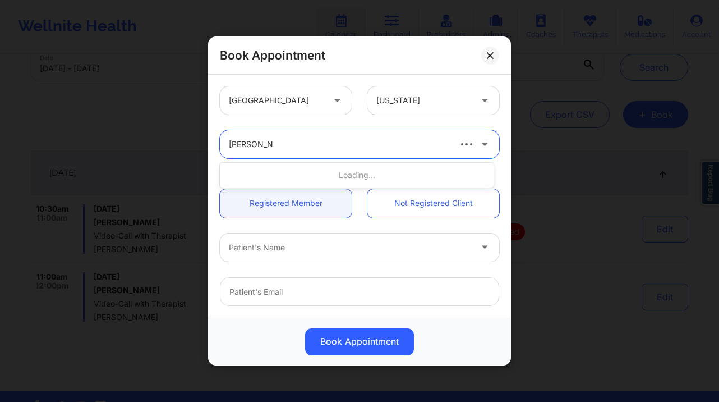
type input "[PERSON_NAME]"
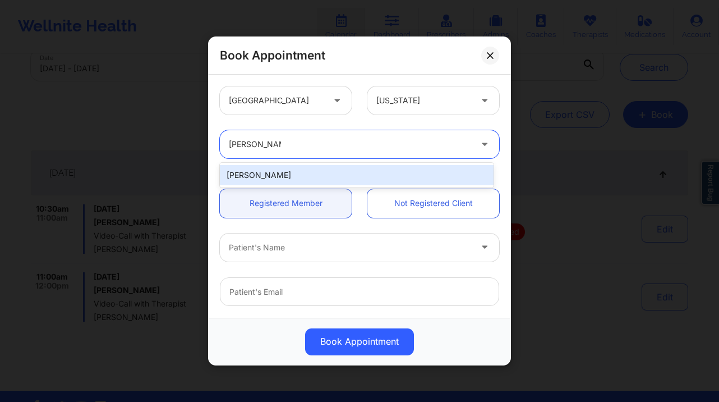
click at [333, 180] on div "[PERSON_NAME]" at bounding box center [357, 175] width 274 height 20
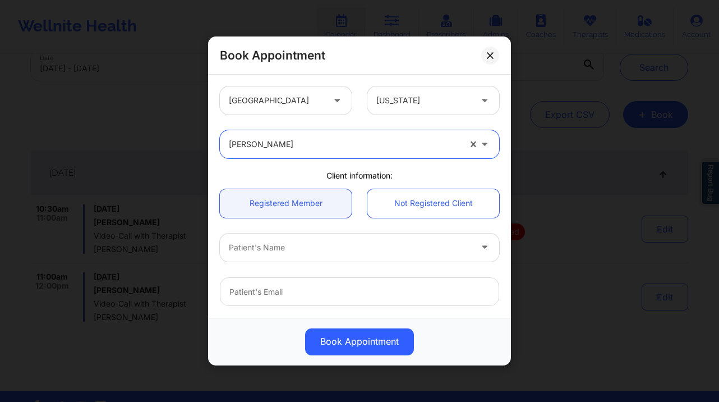
click at [317, 246] on div at bounding box center [350, 247] width 242 height 13
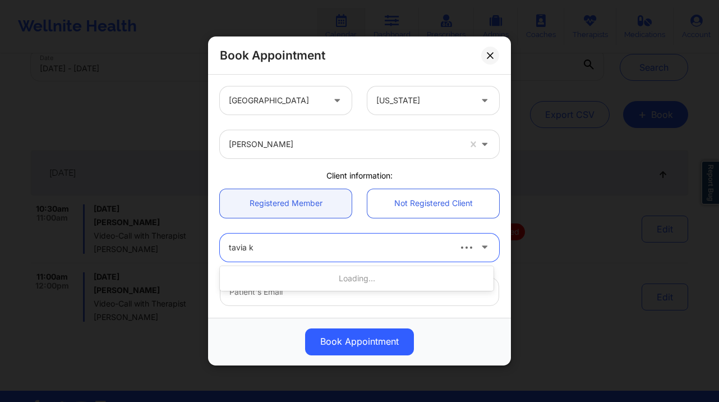
type input "tavia ke"
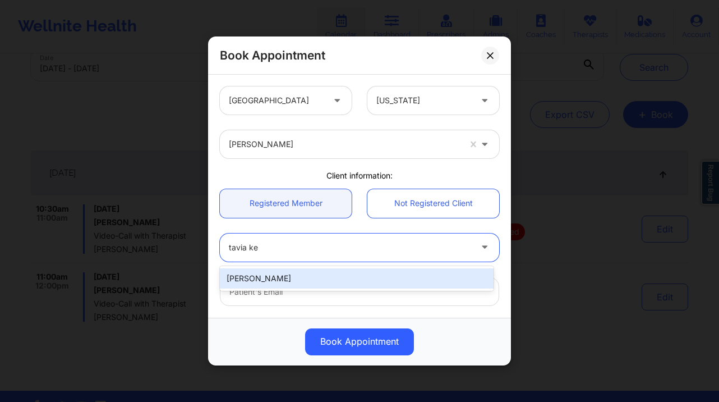
click at [312, 281] on div "[PERSON_NAME]" at bounding box center [357, 278] width 274 height 20
type input "[EMAIL_ADDRESS][DOMAIN_NAME]"
type input "3479676068"
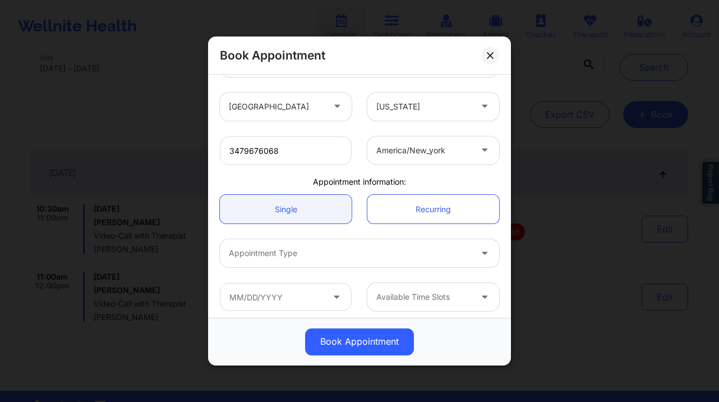
scroll to position [233, 0]
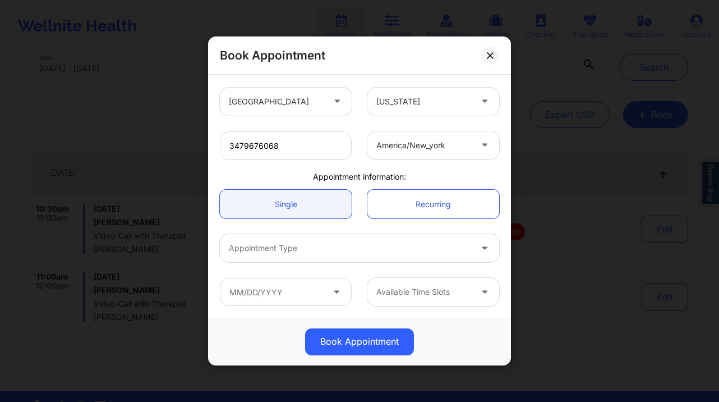
click at [282, 246] on div at bounding box center [350, 247] width 242 height 13
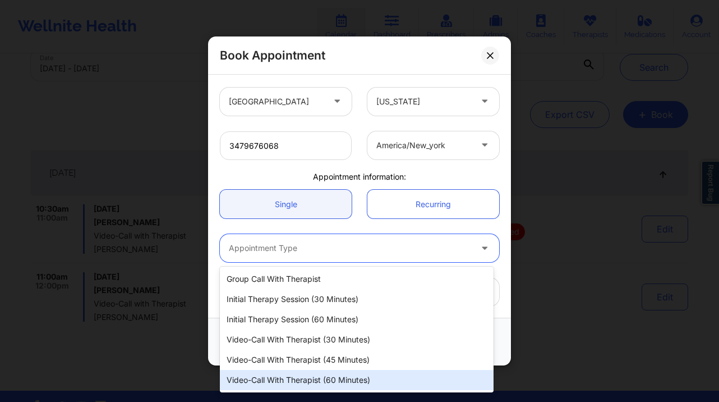
click at [323, 374] on div "Video-Call with Therapist (60 minutes)" at bounding box center [357, 380] width 274 height 20
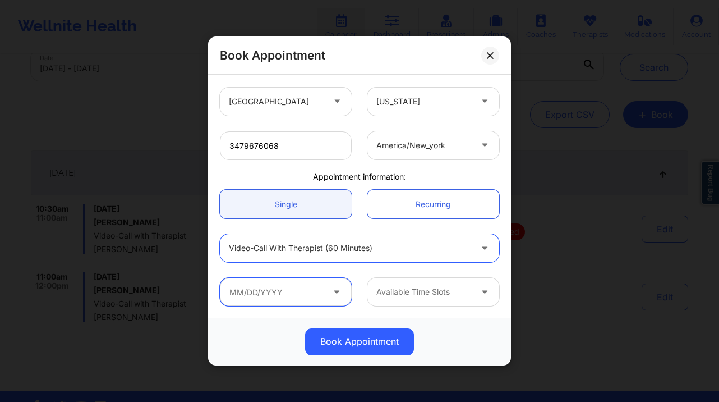
click at [285, 288] on input "text" at bounding box center [286, 292] width 132 height 28
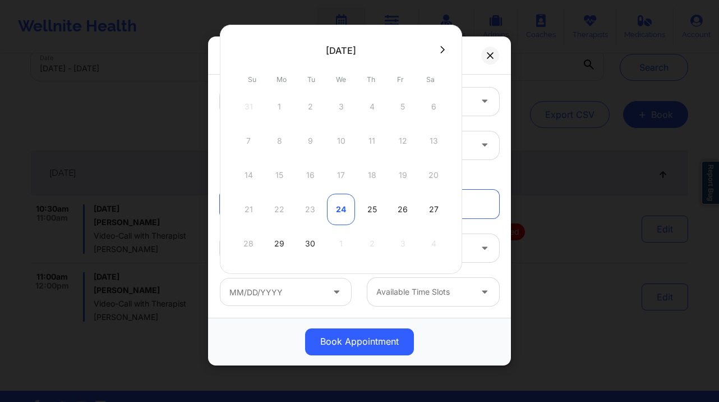
click at [346, 211] on div "24" at bounding box center [341, 209] width 28 height 31
type input "[DATE]"
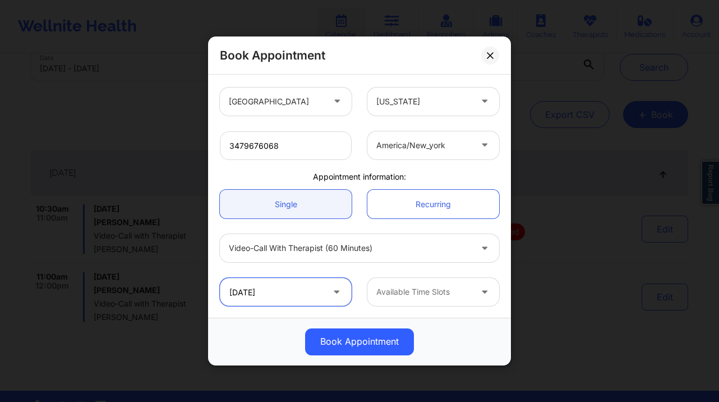
click at [295, 296] on input "[DATE]" at bounding box center [286, 292] width 132 height 28
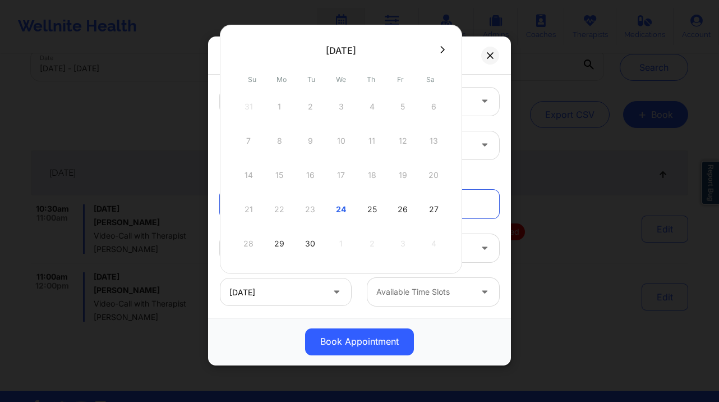
click at [480, 297] on div at bounding box center [485, 292] width 13 height 14
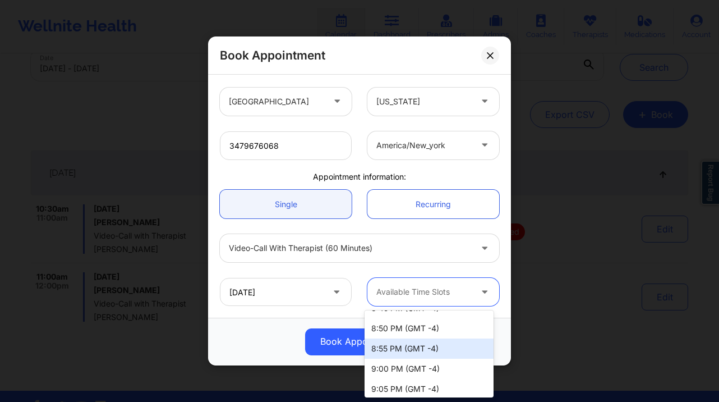
scroll to position [197, 0]
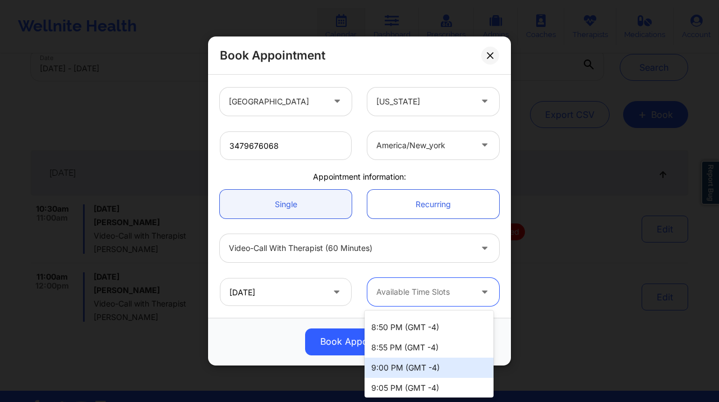
click at [415, 365] on div "9:00 PM (GMT -4)" at bounding box center [429, 367] width 129 height 20
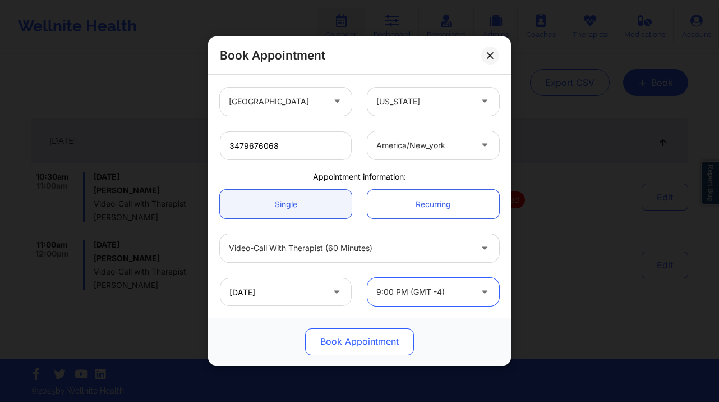
scroll to position [107, 0]
click at [373, 339] on button "Book Appointment" at bounding box center [359, 341] width 109 height 27
